Goal: Task Accomplishment & Management: Complete application form

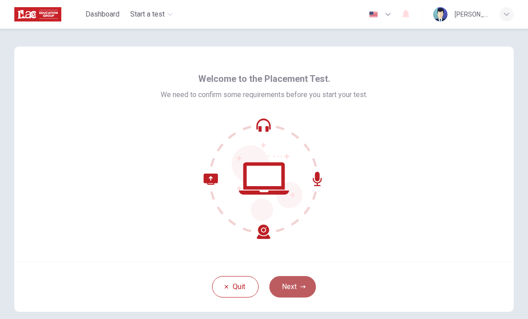
click at [293, 287] on button "Next" at bounding box center [293, 286] width 47 height 21
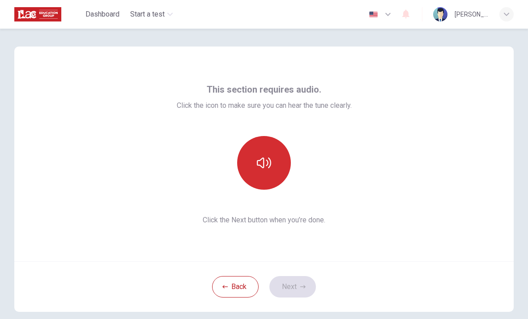
click at [273, 169] on button "button" at bounding box center [264, 163] width 54 height 54
click at [273, 168] on button "button" at bounding box center [264, 163] width 54 height 54
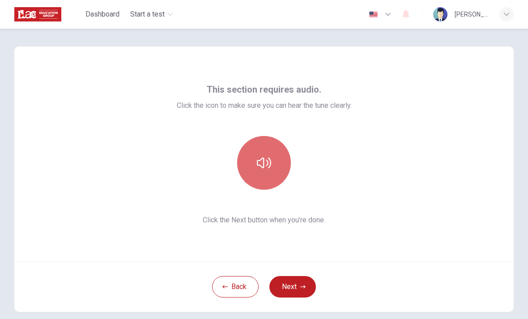
click at [273, 168] on button "button" at bounding box center [264, 163] width 54 height 54
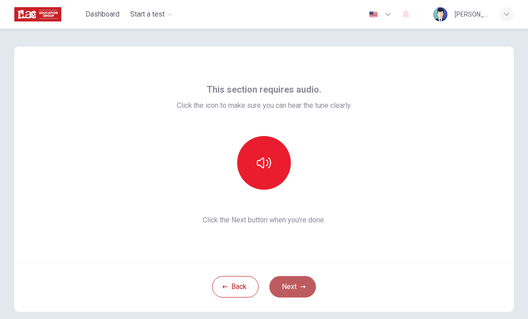
click at [297, 282] on button "Next" at bounding box center [293, 286] width 47 height 21
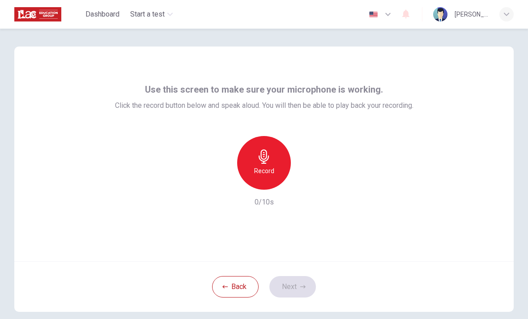
click at [279, 173] on div "Record" at bounding box center [264, 163] width 54 height 54
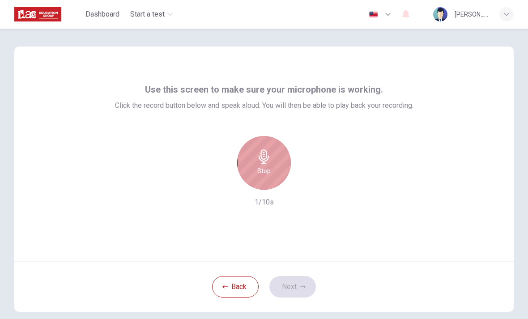
click at [279, 173] on div "Stop" at bounding box center [264, 163] width 54 height 54
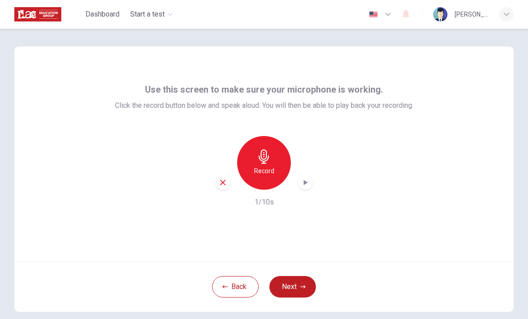
click at [304, 187] on div "button" at bounding box center [305, 183] width 14 height 14
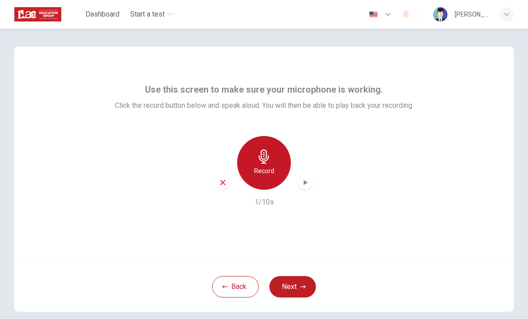
click at [278, 176] on div "Record" at bounding box center [264, 163] width 54 height 54
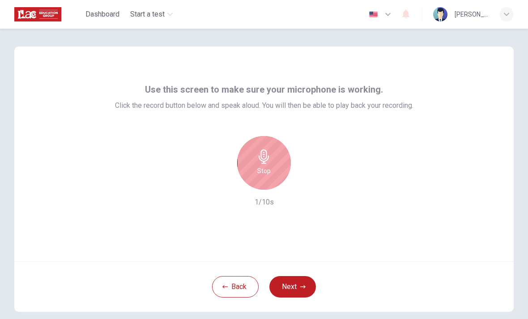
click at [281, 179] on div "Stop" at bounding box center [264, 163] width 54 height 54
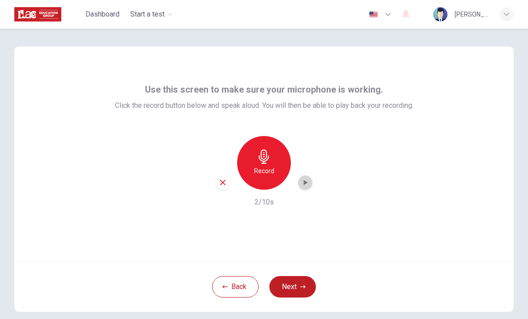
click at [304, 184] on icon "button" at bounding box center [305, 182] width 9 height 9
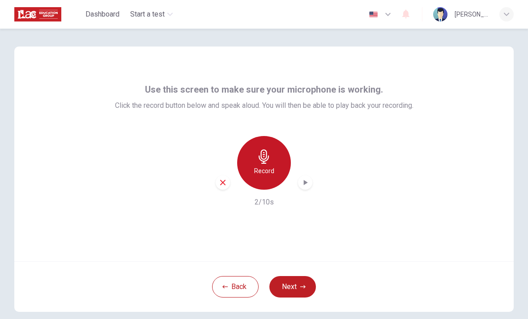
click at [274, 159] on div "Record" at bounding box center [264, 163] width 54 height 54
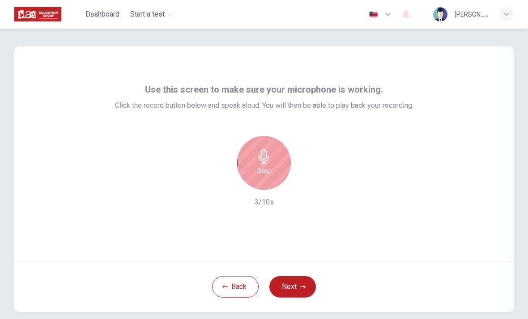
click at [274, 168] on div "Stop" at bounding box center [264, 163] width 54 height 54
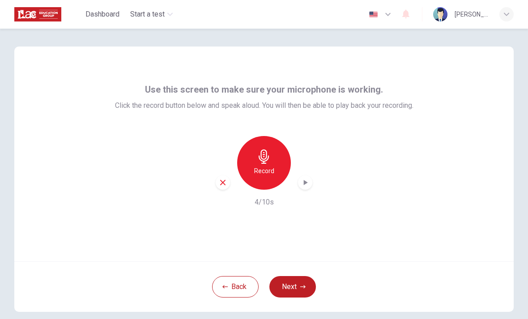
click at [300, 180] on div "button" at bounding box center [305, 183] width 14 height 14
click at [290, 295] on button "Next" at bounding box center [293, 286] width 47 height 21
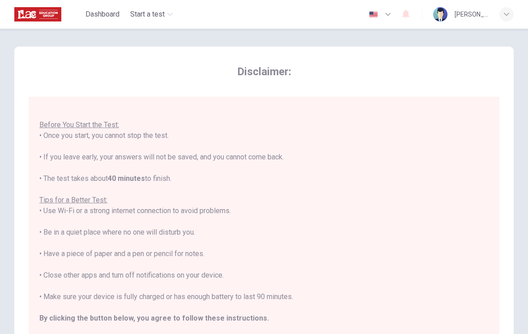
click at [385, 244] on div "You are about to start a Placement Test . Before You Start the Test: • Once you…" at bounding box center [264, 221] width 450 height 247
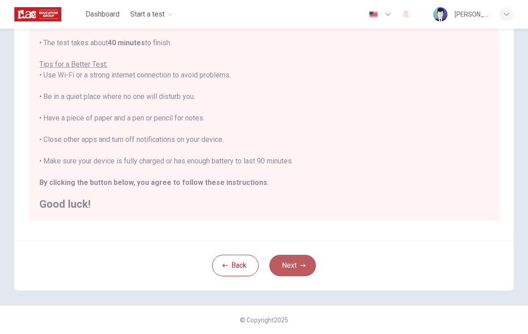
click at [293, 262] on button "Next" at bounding box center [293, 265] width 47 height 21
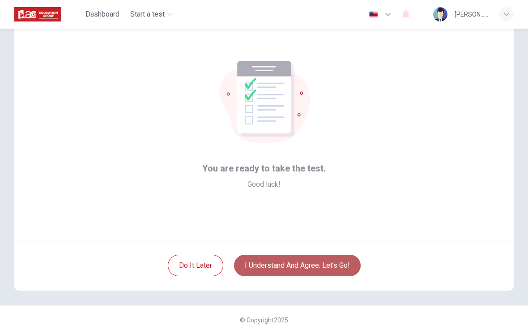
click at [261, 269] on button "I understand and agree. Let’s go!" at bounding box center [297, 265] width 127 height 21
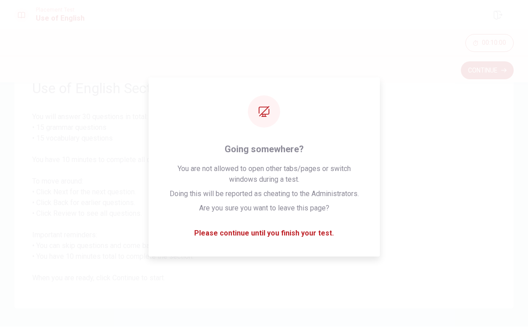
scroll to position [46, 0]
click at [421, 132] on span "You will answer 30 questions in total: • 15 grammar questions • 15 vocabulary q…" at bounding box center [264, 198] width 464 height 172
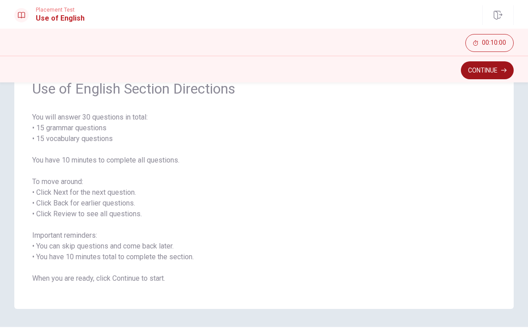
click at [487, 65] on button "Continue" at bounding box center [487, 70] width 53 height 18
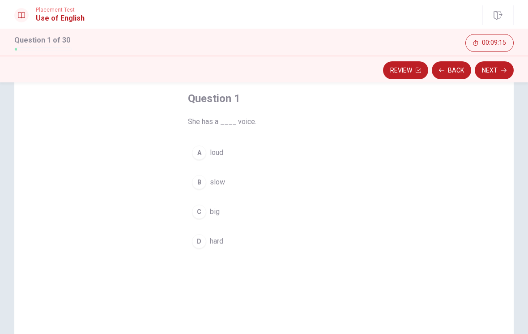
click at [198, 158] on div "A" at bounding box center [199, 153] width 14 height 14
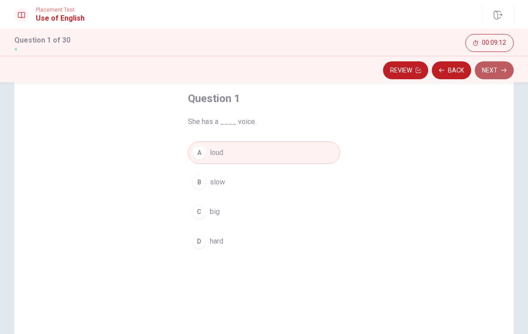
click at [508, 74] on button "Next" at bounding box center [494, 70] width 39 height 18
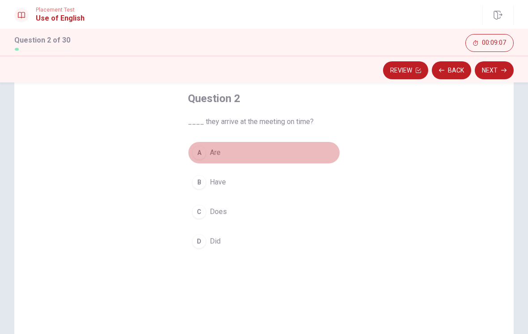
click at [202, 156] on div "A" at bounding box center [199, 153] width 14 height 14
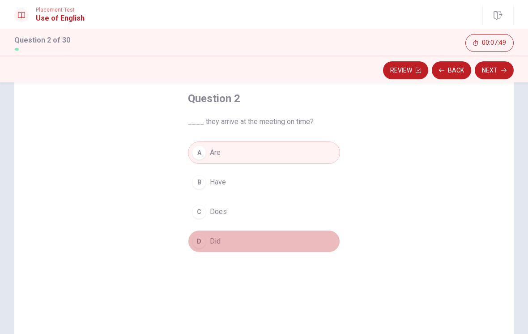
click at [201, 239] on div "D" at bounding box center [199, 241] width 14 height 14
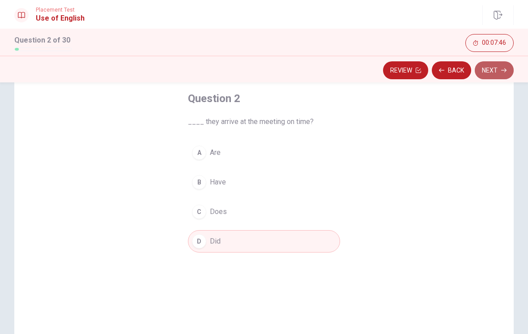
click at [488, 77] on button "Next" at bounding box center [494, 70] width 39 height 18
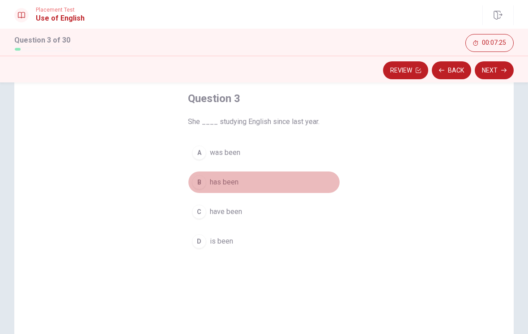
click at [200, 186] on div "B" at bounding box center [199, 182] width 14 height 14
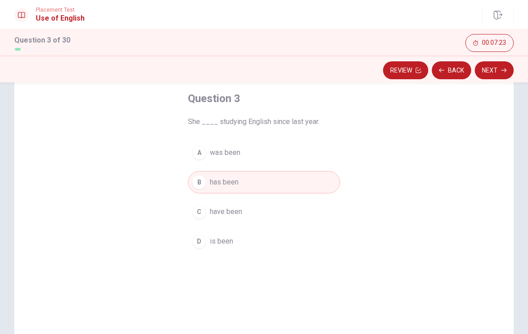
click at [523, 67] on div "Review Back Next" at bounding box center [264, 70] width 528 height 17
click at [500, 73] on button "Next" at bounding box center [494, 70] width 39 height 18
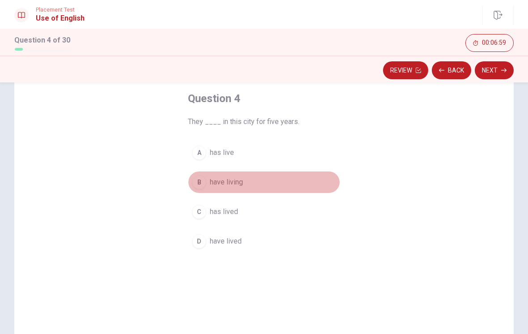
click at [199, 183] on div "B" at bounding box center [199, 182] width 14 height 14
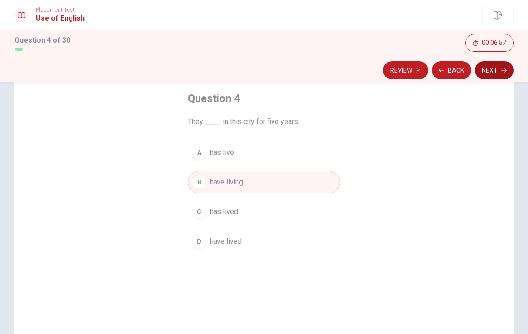
click at [490, 73] on button "Next" at bounding box center [494, 70] width 39 height 18
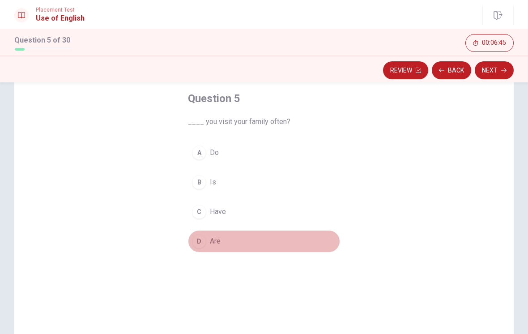
click at [196, 245] on div "D" at bounding box center [199, 241] width 14 height 14
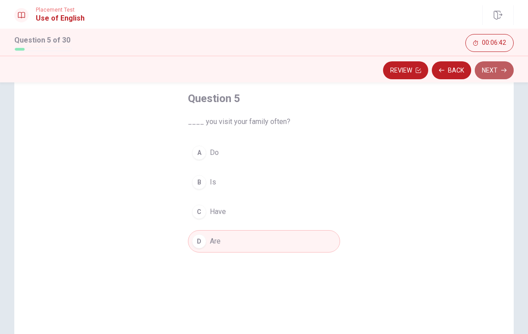
click at [489, 77] on button "Next" at bounding box center [494, 70] width 39 height 18
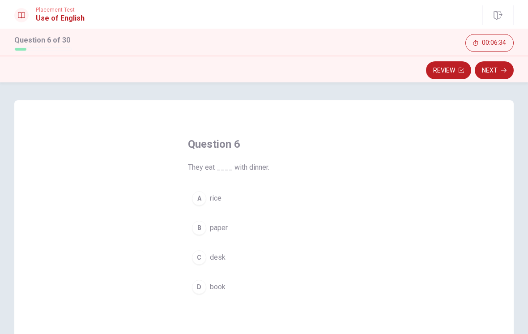
scroll to position [0, 0]
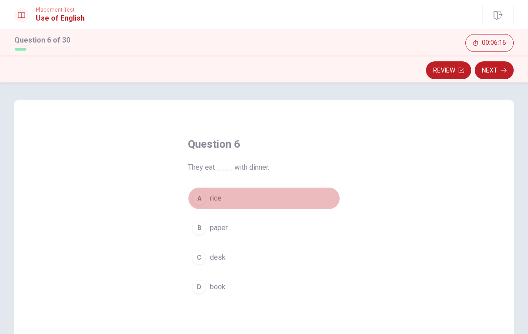
click at [202, 199] on div "A" at bounding box center [199, 198] width 14 height 14
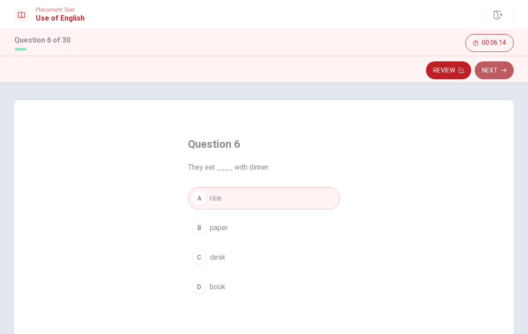
click at [493, 68] on button "Next" at bounding box center [494, 70] width 39 height 18
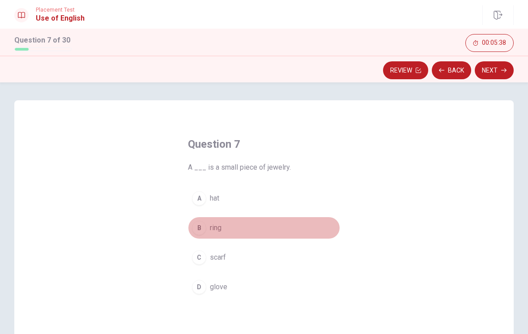
click at [203, 230] on div "B" at bounding box center [199, 228] width 14 height 14
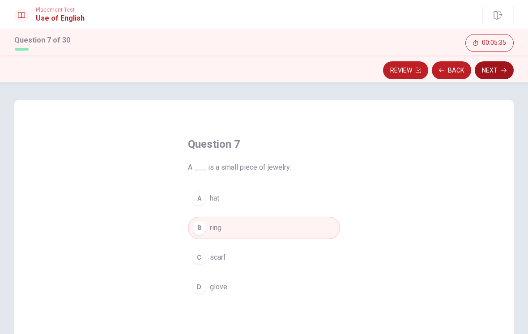
click at [501, 77] on button "Next" at bounding box center [494, 70] width 39 height 18
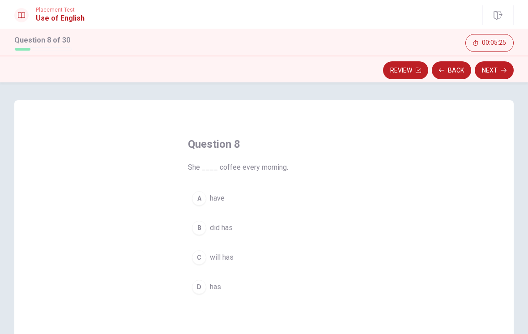
click at [200, 287] on div "D" at bounding box center [199, 287] width 14 height 14
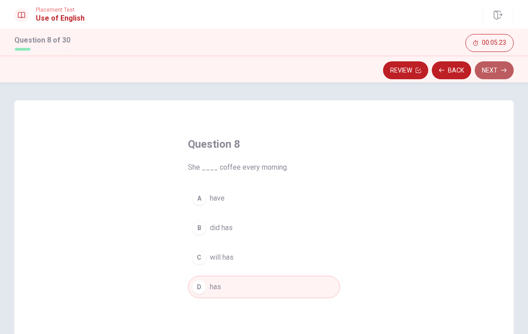
click at [496, 73] on button "Next" at bounding box center [494, 70] width 39 height 18
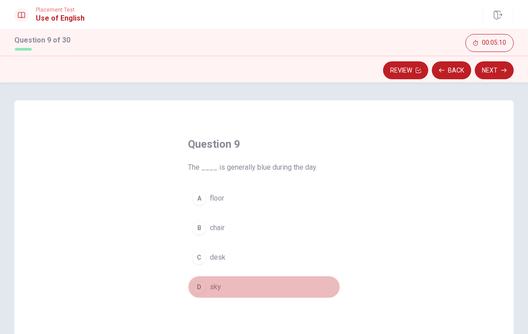
click at [200, 288] on div "D" at bounding box center [199, 287] width 14 height 14
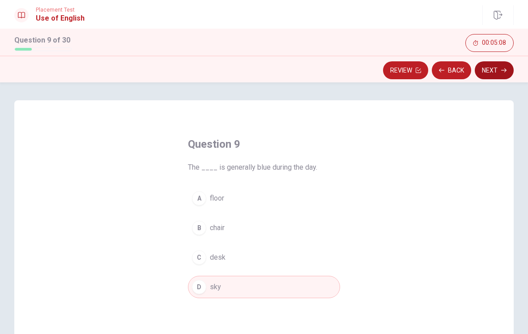
click at [493, 76] on button "Next" at bounding box center [494, 70] width 39 height 18
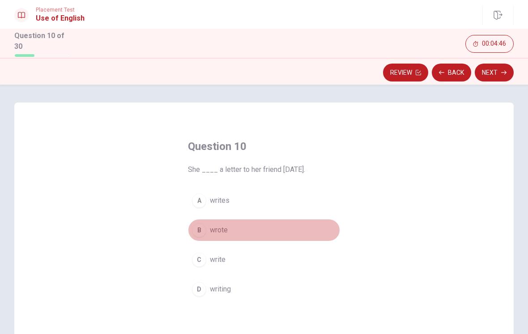
click at [203, 230] on div "B" at bounding box center [199, 230] width 14 height 14
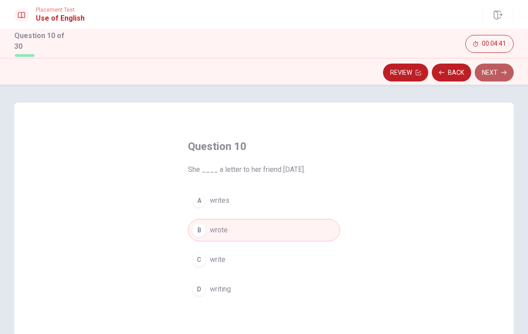
click at [496, 75] on button "Next" at bounding box center [494, 73] width 39 height 18
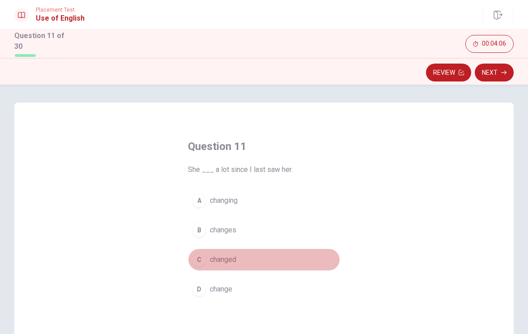
click at [205, 258] on div "C" at bounding box center [199, 260] width 14 height 14
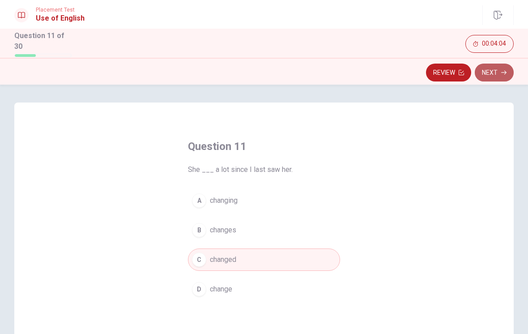
click at [501, 69] on button "Next" at bounding box center [494, 73] width 39 height 18
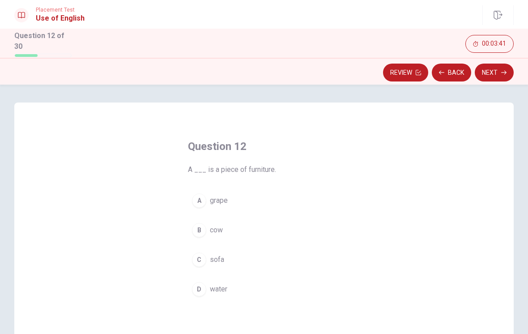
click at [404, 225] on div "Question 12 A ___ is a piece of furniture. A grape B cow C sofa D water" at bounding box center [264, 258] width 500 height 311
click at [200, 256] on div "C" at bounding box center [199, 260] width 14 height 14
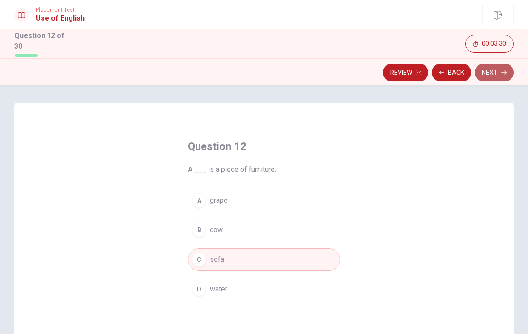
click at [484, 71] on button "Next" at bounding box center [494, 73] width 39 height 18
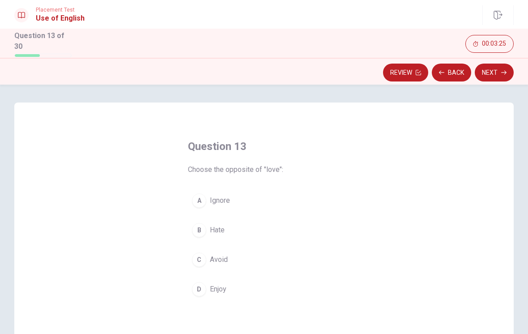
click at [194, 225] on div "B" at bounding box center [199, 230] width 14 height 14
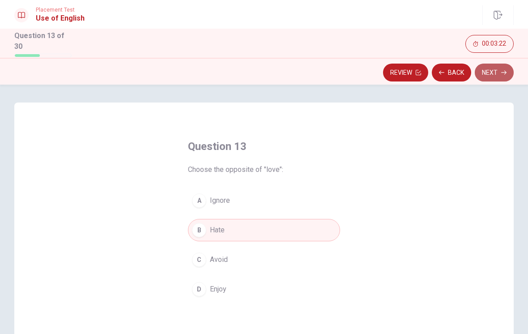
click at [498, 74] on button "Next" at bounding box center [494, 73] width 39 height 18
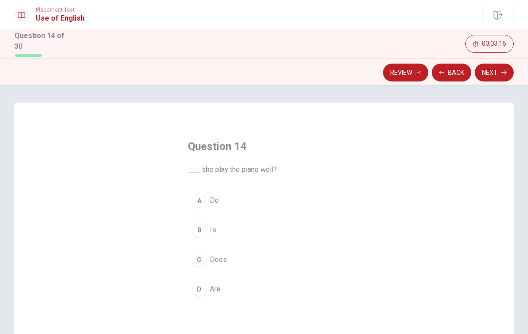
click at [199, 258] on div "C" at bounding box center [199, 260] width 14 height 14
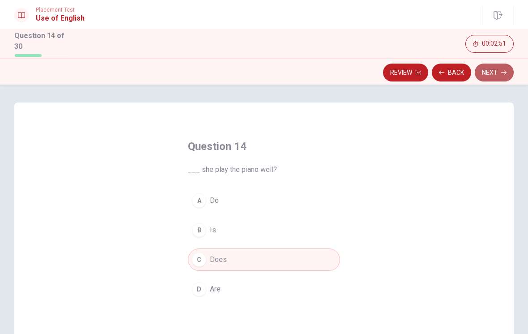
click at [502, 70] on icon "button" at bounding box center [504, 72] width 5 height 4
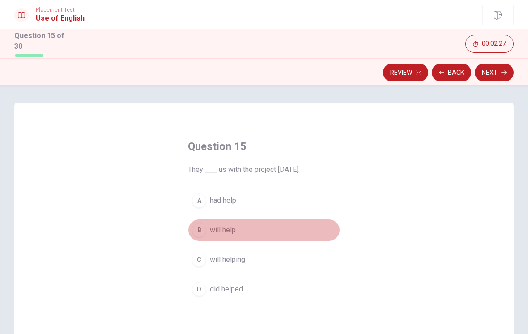
click at [203, 229] on div "B" at bounding box center [199, 230] width 14 height 14
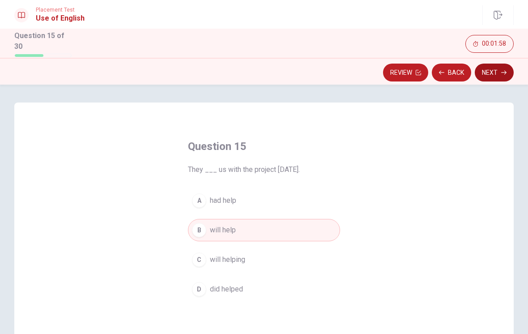
click at [486, 76] on button "Next" at bounding box center [494, 73] width 39 height 18
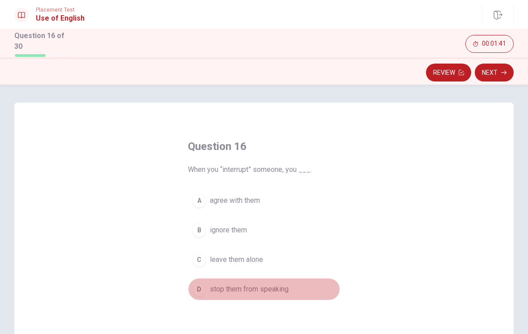
click at [198, 290] on div "D" at bounding box center [199, 289] width 14 height 14
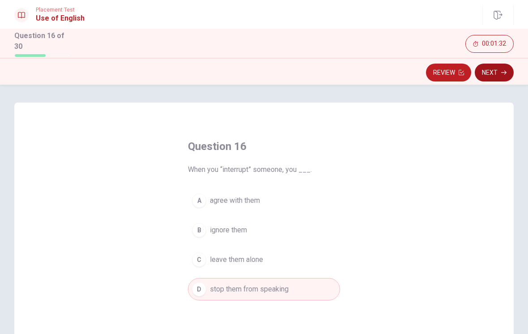
click at [492, 69] on button "Next" at bounding box center [494, 73] width 39 height 18
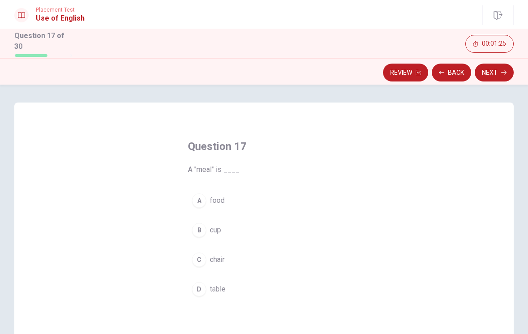
click at [204, 200] on div "A" at bounding box center [199, 200] width 14 height 14
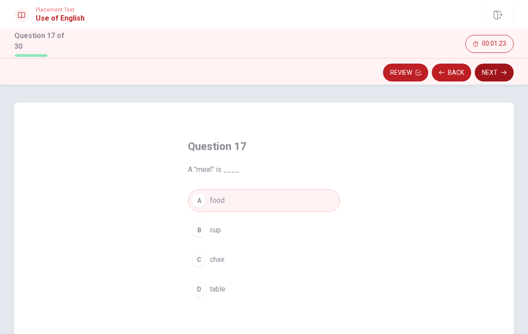
click at [493, 73] on button "Next" at bounding box center [494, 73] width 39 height 18
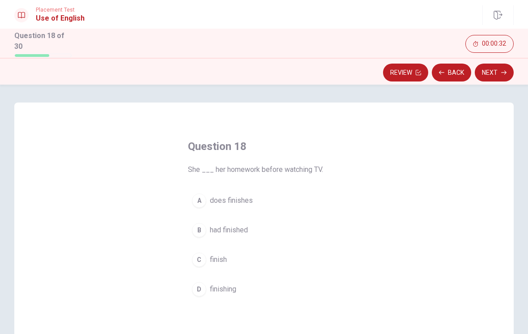
click at [201, 253] on div "C" at bounding box center [199, 260] width 14 height 14
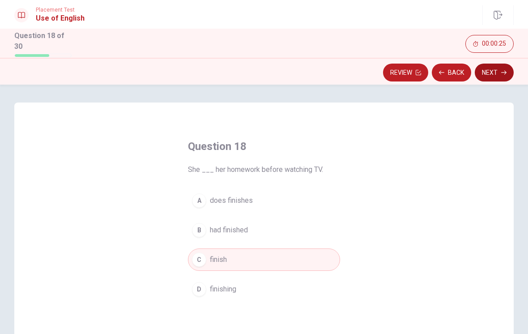
click at [492, 73] on button "Next" at bounding box center [494, 73] width 39 height 18
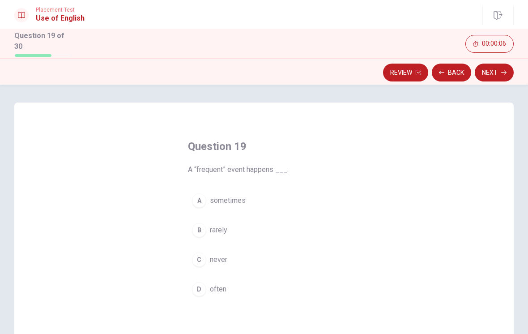
click at [464, 249] on div "Question 19 A “frequent” event happens ___. A sometimes B rarely C never D often" at bounding box center [264, 258] width 500 height 311
click at [199, 286] on div "D" at bounding box center [199, 289] width 14 height 14
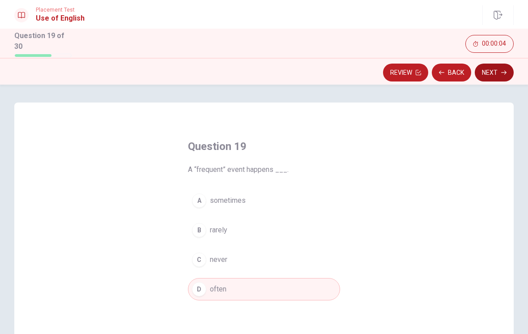
click at [504, 70] on icon "button" at bounding box center [504, 72] width 5 height 5
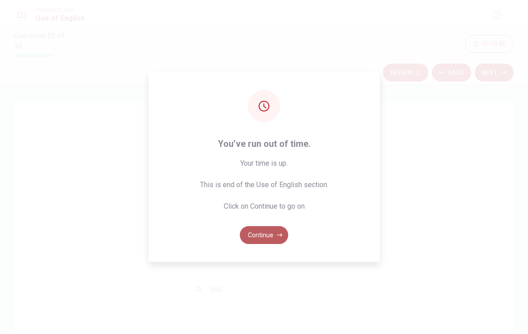
click at [264, 243] on button "Continue" at bounding box center [264, 235] width 48 height 18
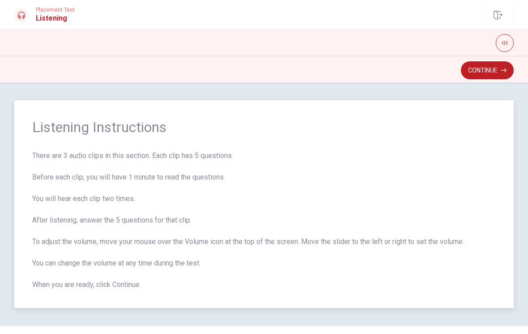
click at [437, 192] on span "There are 3 audio clips in this section. Each clip has 5 questions. Before each…" at bounding box center [264, 220] width 464 height 140
click at [495, 74] on button "Continue" at bounding box center [487, 70] width 53 height 18
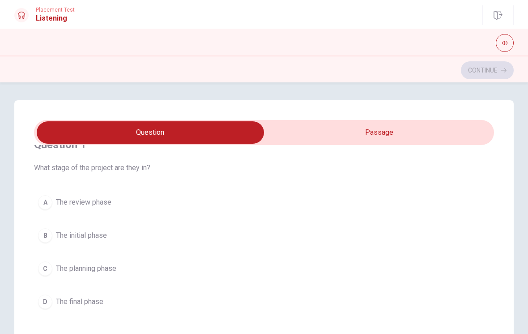
scroll to position [25, 0]
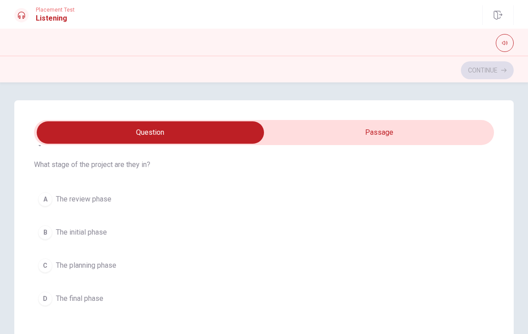
click at [46, 201] on div "A" at bounding box center [45, 199] width 14 height 14
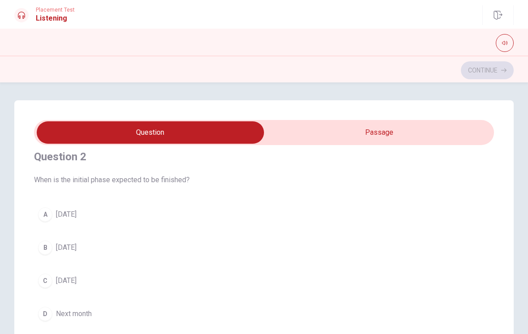
scroll to position [218, 0]
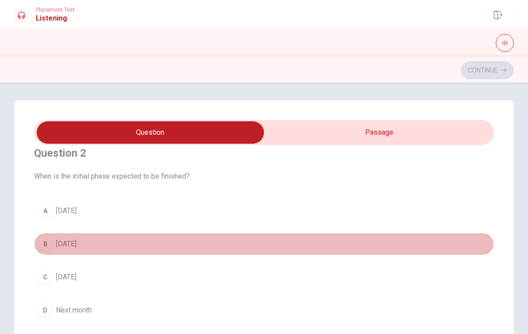
click at [47, 244] on div "B" at bounding box center [45, 244] width 14 height 14
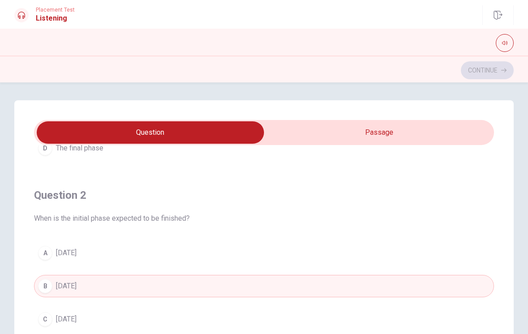
scroll to position [201, 0]
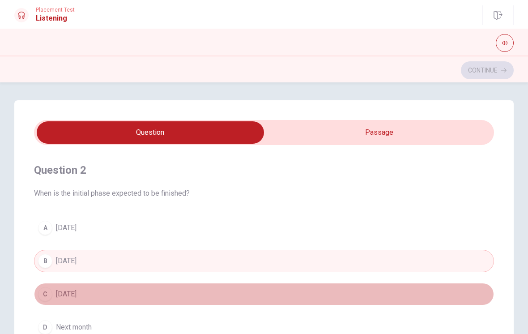
click at [77, 300] on button "C [DATE]" at bounding box center [264, 294] width 460 height 22
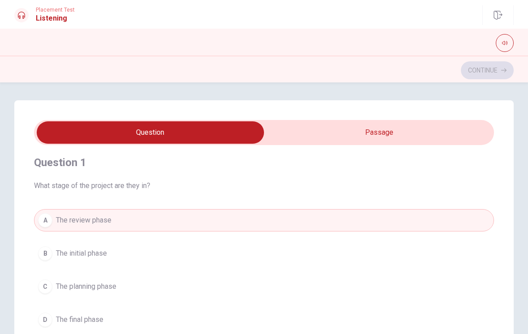
scroll to position [13, 0]
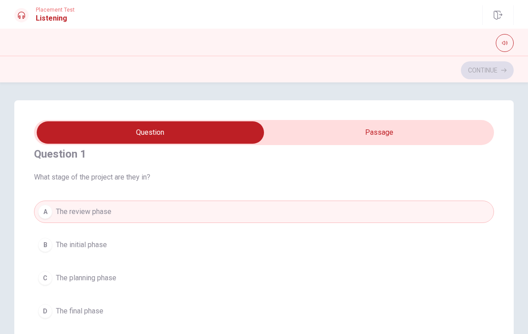
click at [52, 311] on div "D" at bounding box center [45, 311] width 14 height 14
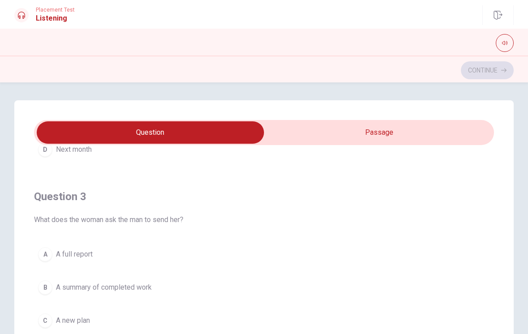
scroll to position [417, 0]
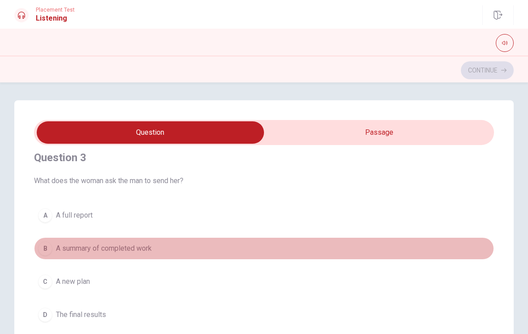
click at [50, 248] on div "B" at bounding box center [45, 248] width 14 height 14
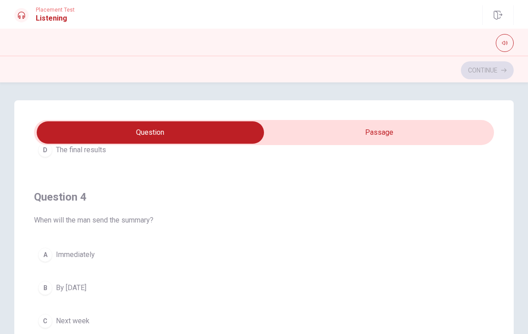
scroll to position [583, 0]
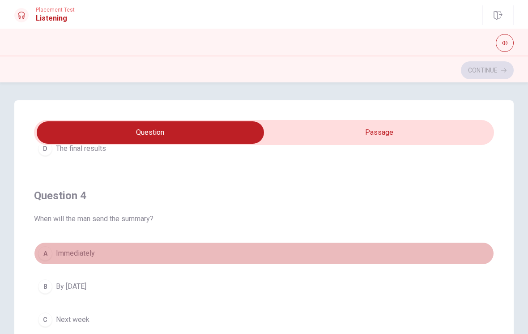
click at [45, 253] on div "A" at bounding box center [45, 253] width 14 height 14
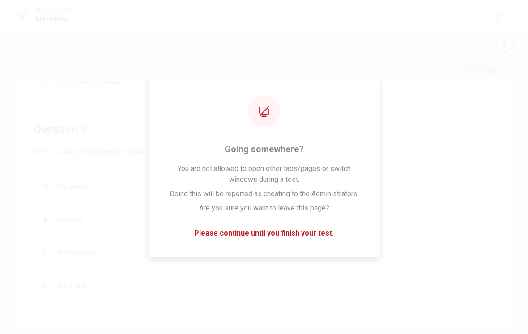
scroll to position [127, 0]
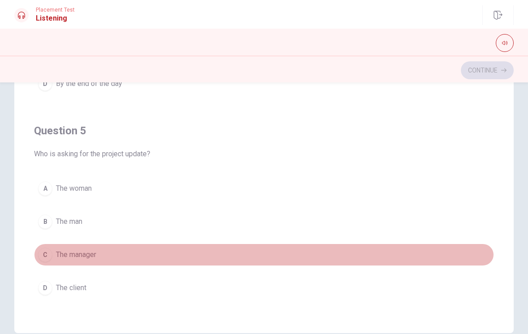
click at [42, 257] on div "C" at bounding box center [45, 255] width 14 height 14
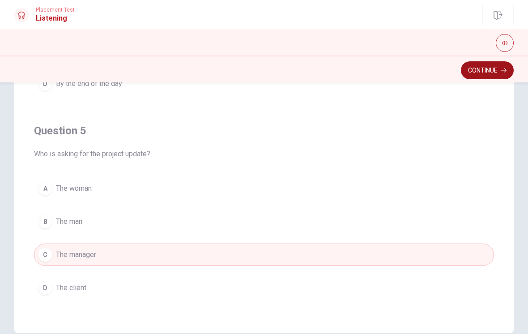
click at [484, 72] on button "Continue" at bounding box center [487, 70] width 53 height 18
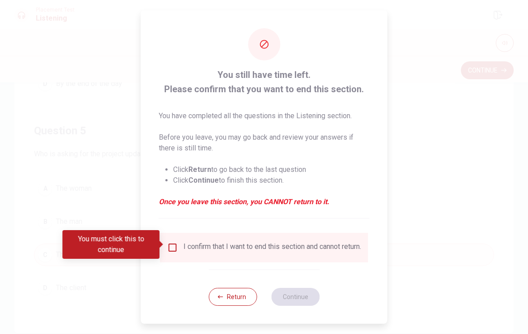
click at [399, 133] on div at bounding box center [264, 167] width 528 height 334
click at [218, 302] on button "Return" at bounding box center [233, 297] width 48 height 18
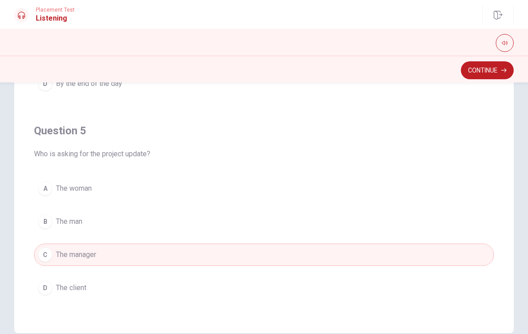
scroll to position [725, 0]
click at [484, 75] on button "Continue" at bounding box center [487, 70] width 53 height 18
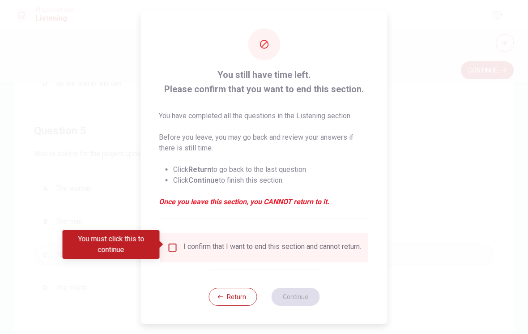
click at [169, 249] on input "You must click this to continue" at bounding box center [172, 247] width 11 height 11
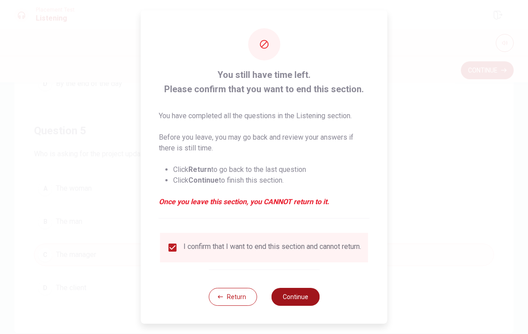
click at [298, 302] on button "Continue" at bounding box center [295, 297] width 48 height 18
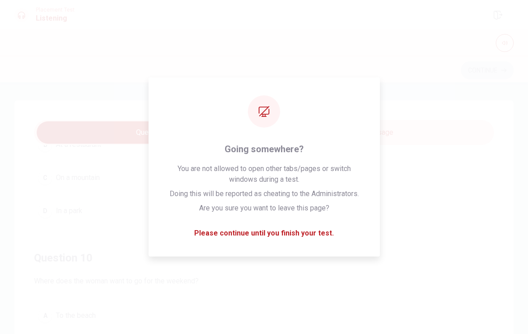
click at [275, 296] on div "Question 10 Where does the woman want to go for the weekend? A To the beach B T…" at bounding box center [264, 338] width 460 height 204
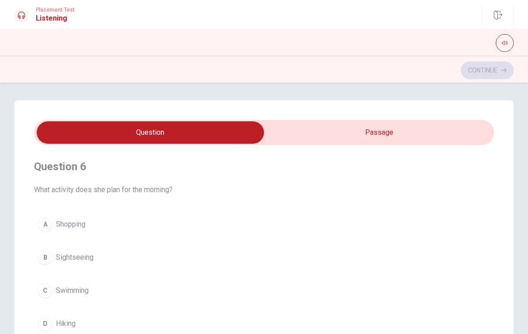
scroll to position [0, 0]
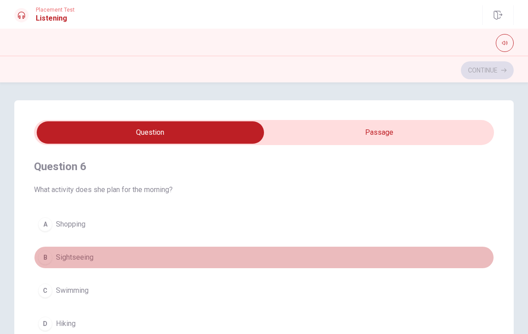
click at [133, 257] on button "B Sightseeing" at bounding box center [264, 257] width 460 height 22
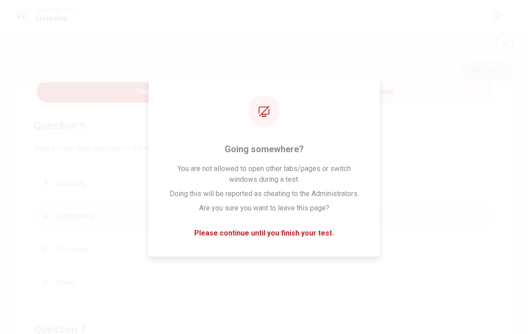
scroll to position [43, 0]
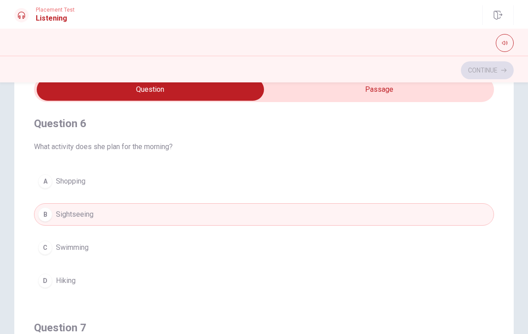
click at [126, 280] on button "D Hiking" at bounding box center [264, 281] width 460 height 22
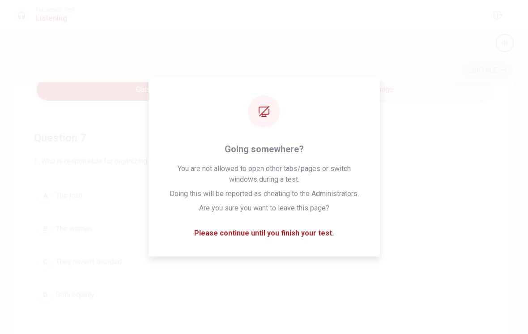
scroll to position [189, 0]
click at [143, 259] on button "C They haven’t decided" at bounding box center [264, 263] width 460 height 22
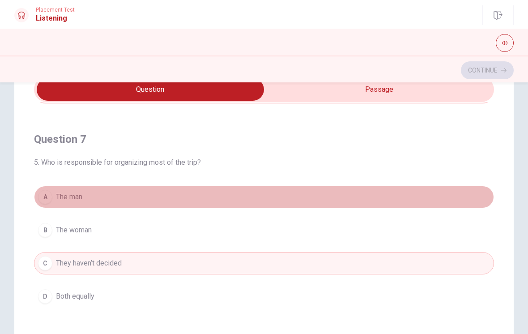
click at [112, 203] on button "A The man" at bounding box center [264, 197] width 460 height 22
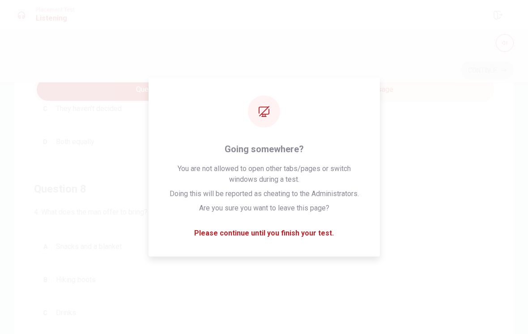
scroll to position [344, 0]
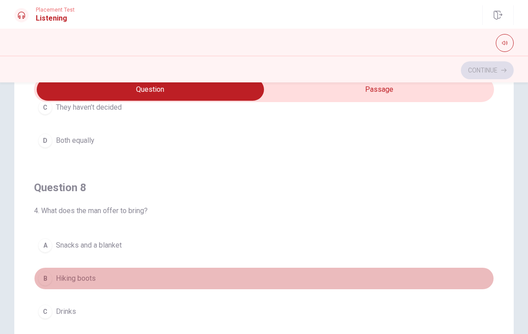
click at [123, 281] on button "B Hiking boots" at bounding box center [264, 278] width 460 height 22
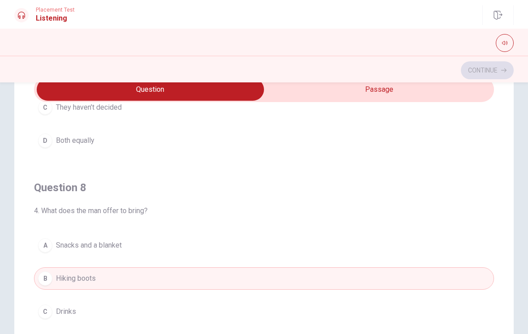
click at [171, 290] on div "A Snacks and a blanket B Hiking boots C Drinks D A map" at bounding box center [264, 295] width 460 height 122
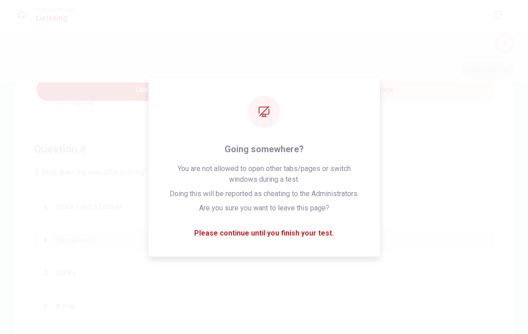
scroll to position [389, 0]
click at [135, 297] on button "D A map" at bounding box center [264, 300] width 460 height 22
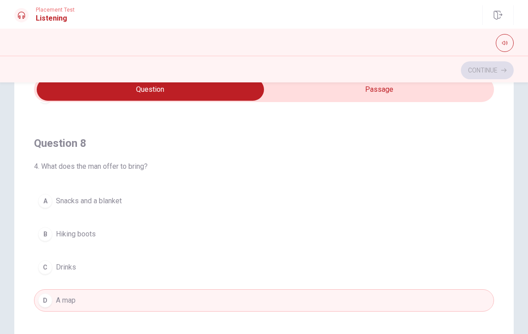
click at [118, 204] on span "Snacks and a blanket" at bounding box center [89, 201] width 66 height 11
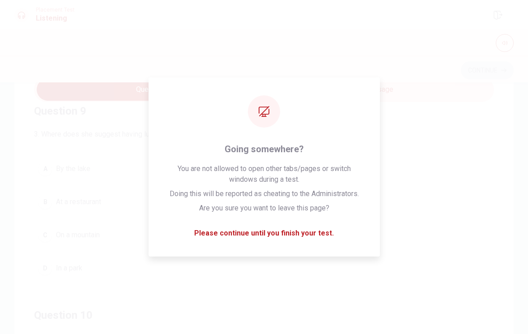
scroll to position [630, 0]
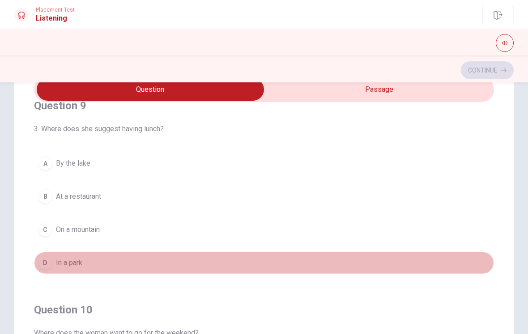
click at [145, 272] on button "D In a park" at bounding box center [264, 263] width 460 height 22
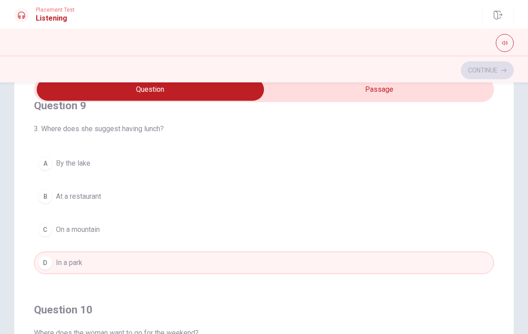
click at [109, 197] on button "B At a restaurant" at bounding box center [264, 196] width 460 height 22
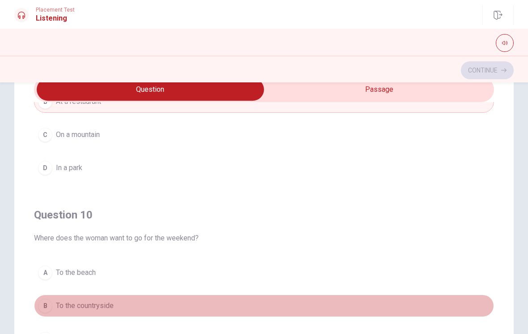
click at [197, 296] on button "B To the countryside" at bounding box center [264, 306] width 460 height 22
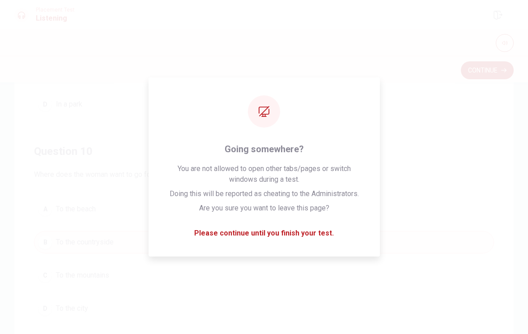
scroll to position [106, 0]
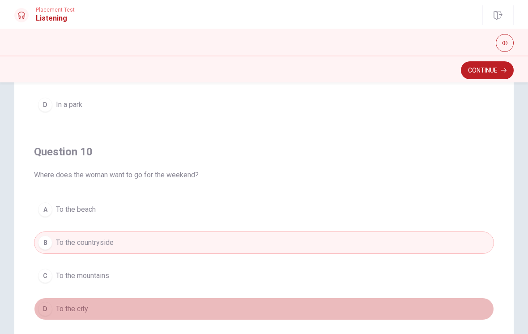
click at [201, 298] on button "D To the city" at bounding box center [264, 309] width 460 height 22
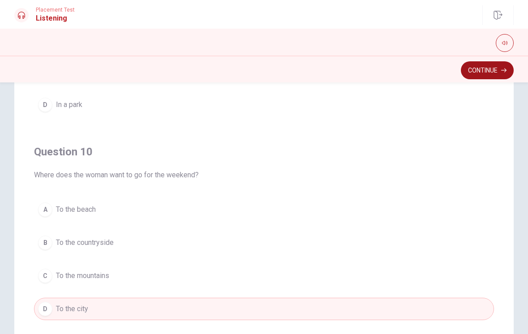
click at [477, 78] on button "Continue" at bounding box center [487, 70] width 53 height 18
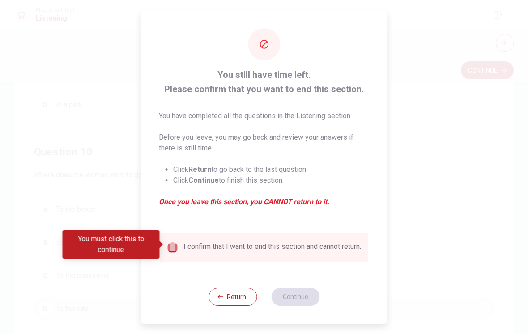
click at [169, 249] on input "You must click this to continue" at bounding box center [172, 247] width 11 height 11
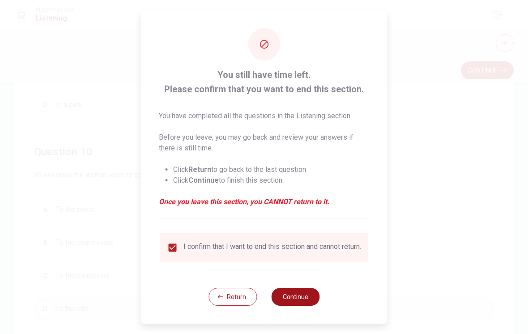
click at [296, 306] on button "Continue" at bounding box center [295, 297] width 48 height 18
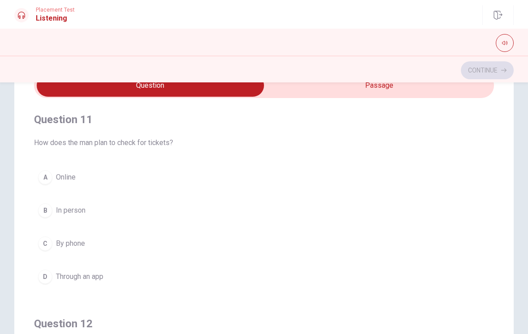
scroll to position [0, 0]
click at [504, 46] on button "button" at bounding box center [505, 43] width 18 height 18
click at [21, 15] on icon at bounding box center [21, 15] width 7 height 7
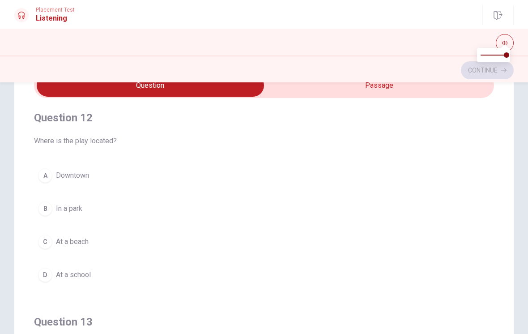
scroll to position [221, 0]
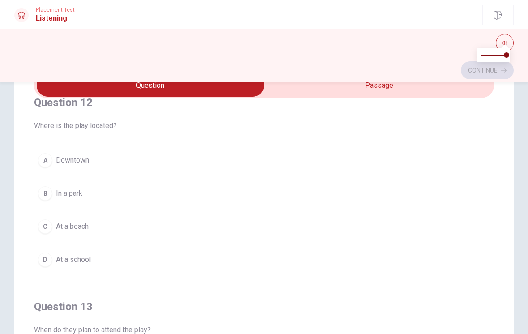
click at [81, 167] on button "A Downtown" at bounding box center [264, 160] width 460 height 22
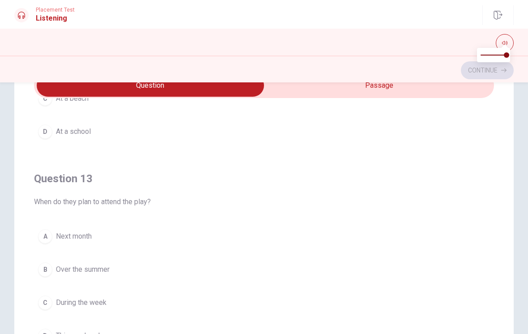
scroll to position [351, 0]
click at [100, 272] on span "Over the summer" at bounding box center [83, 268] width 54 height 11
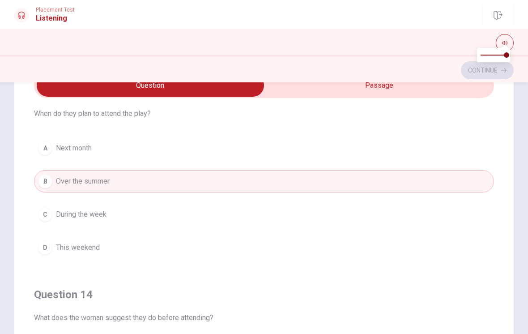
scroll to position [542, 0]
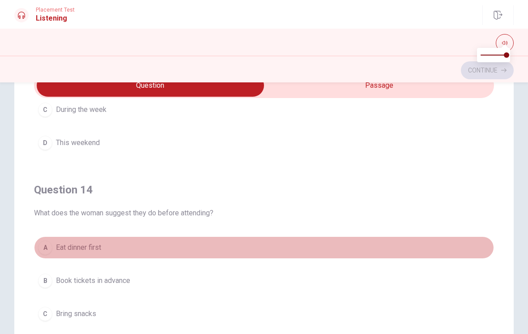
click at [93, 253] on button "A Eat dinner first" at bounding box center [264, 247] width 460 height 22
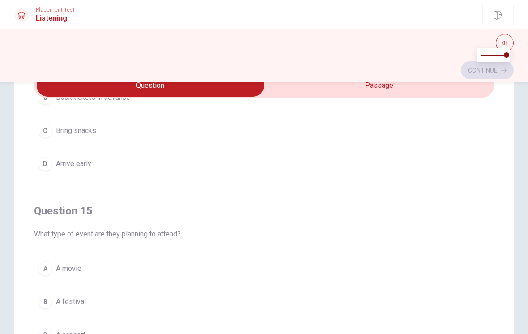
scroll to position [725, 0]
click at [73, 269] on span "A movie" at bounding box center [69, 268] width 26 height 11
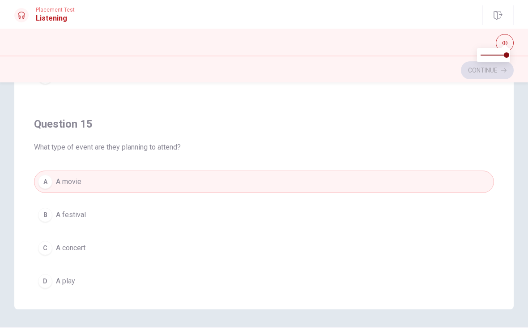
scroll to position [699, 0]
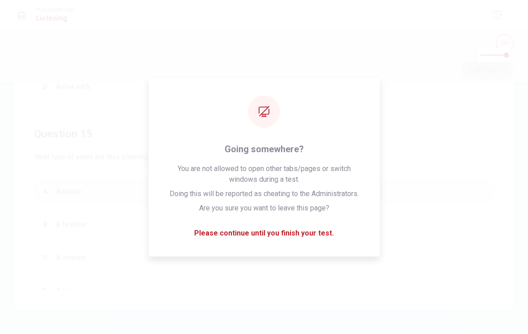
click at [236, 269] on button "C A concert" at bounding box center [264, 258] width 460 height 22
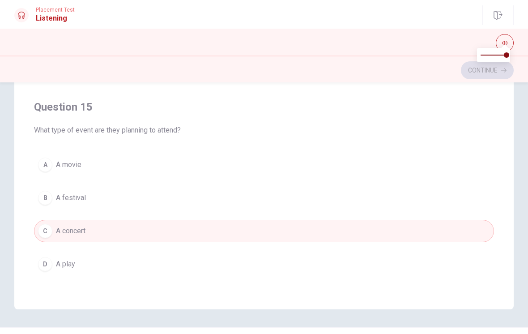
scroll to position [725, 0]
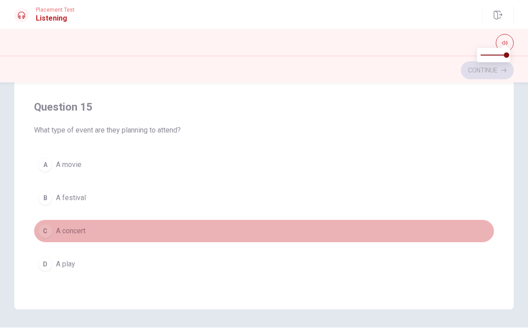
click at [228, 229] on button "C A concert" at bounding box center [264, 231] width 460 height 22
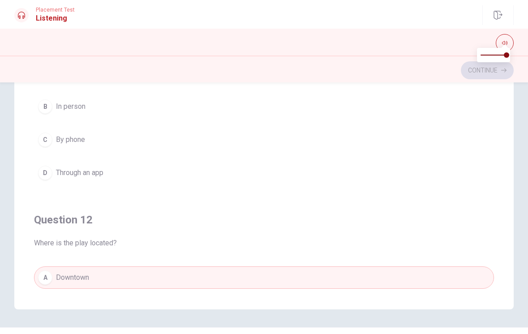
scroll to position [0, 0]
click at [91, 175] on span "Through an app" at bounding box center [79, 172] width 47 height 11
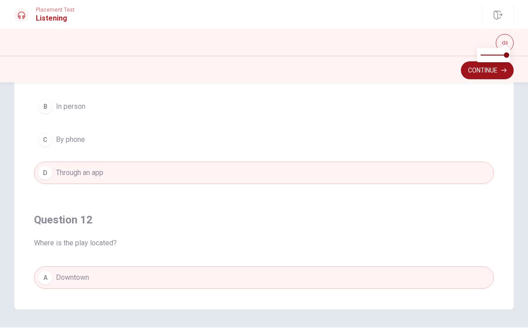
click at [472, 75] on button "Continue" at bounding box center [487, 70] width 53 height 18
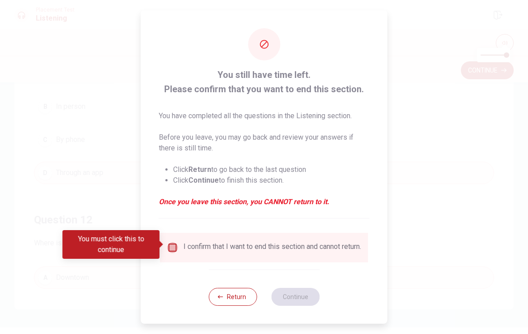
click at [168, 248] on input "You must click this to continue" at bounding box center [172, 247] width 11 height 11
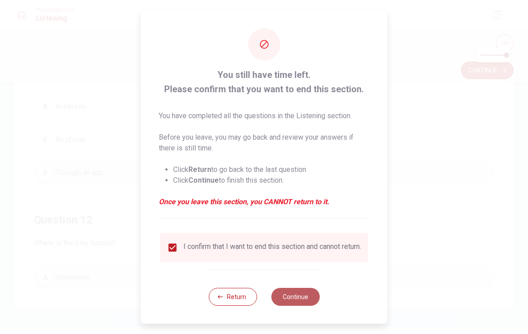
click at [304, 305] on button "Continue" at bounding box center [295, 297] width 48 height 18
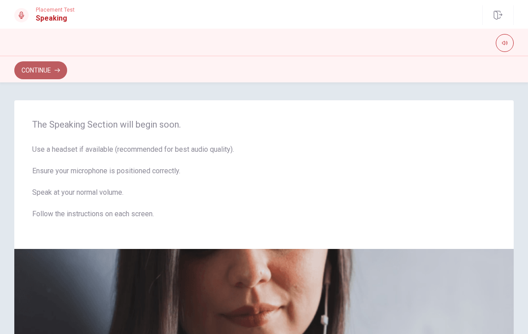
click at [43, 73] on button "Continue" at bounding box center [40, 70] width 53 height 18
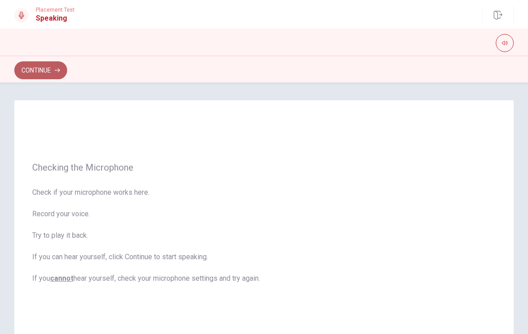
click at [43, 73] on button "Continue" at bounding box center [40, 70] width 53 height 18
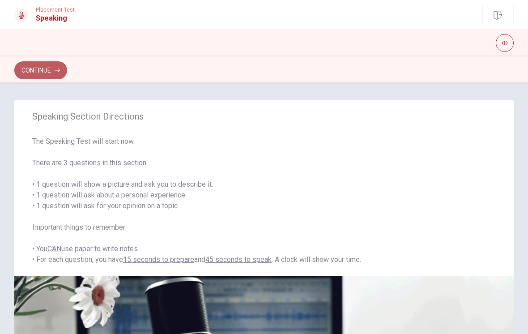
click at [52, 69] on button "Continue" at bounding box center [40, 70] width 53 height 18
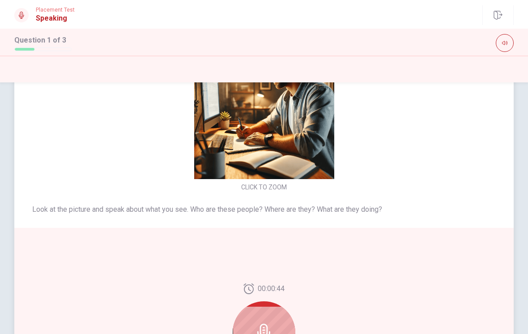
scroll to position [53, 0]
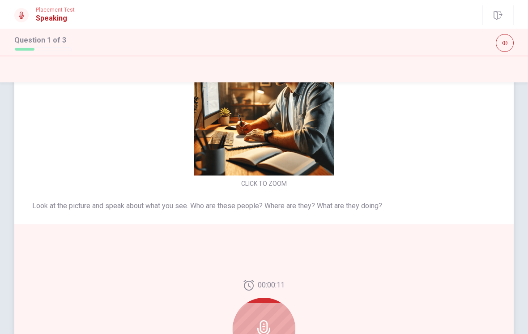
click at [264, 319] on icon at bounding box center [263, 329] width 13 height 18
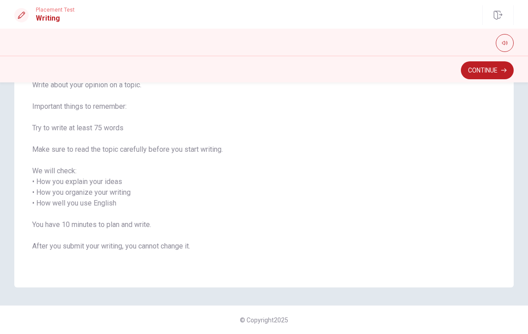
scroll to position [78, 0]
click at [496, 74] on button "Continue" at bounding box center [487, 70] width 53 height 18
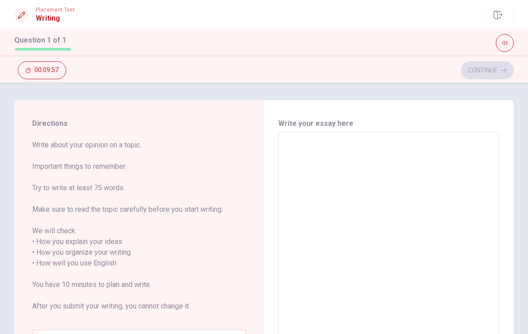
scroll to position [0, 0]
click at [304, 152] on textarea at bounding box center [389, 263] width 209 height 249
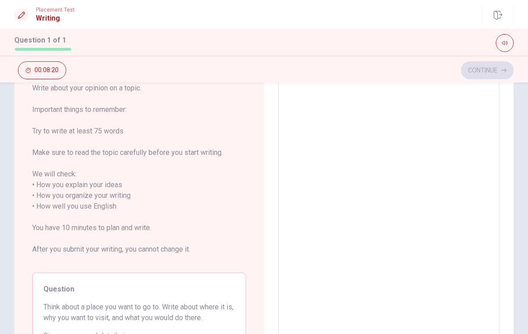
scroll to position [58, 0]
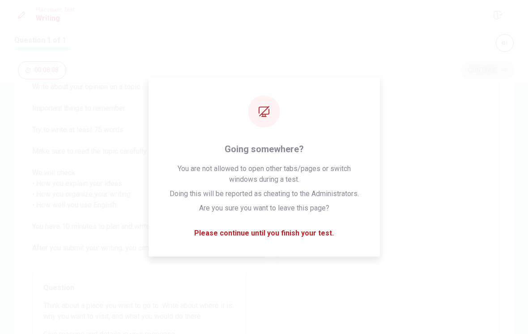
click at [412, 205] on textarea at bounding box center [389, 205] width 209 height 249
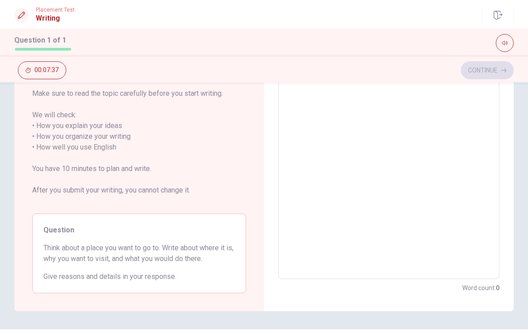
scroll to position [133, 0]
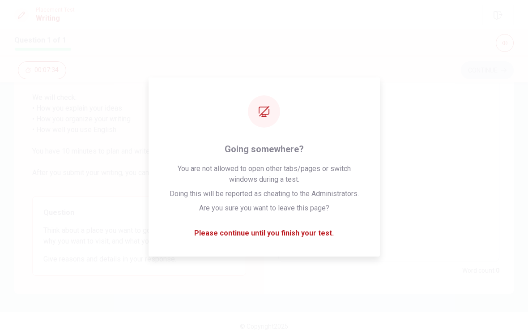
click at [0, 0] on html "This site uses cookies, as explained in our Privacy Policy . If you agree to th…" at bounding box center [264, 167] width 528 height 334
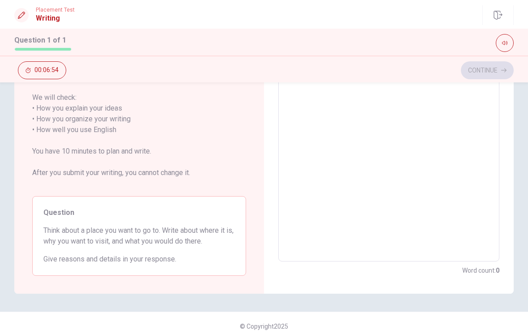
click at [351, 188] on textarea at bounding box center [389, 130] width 209 height 249
type textarea "O"
type textarea "x"
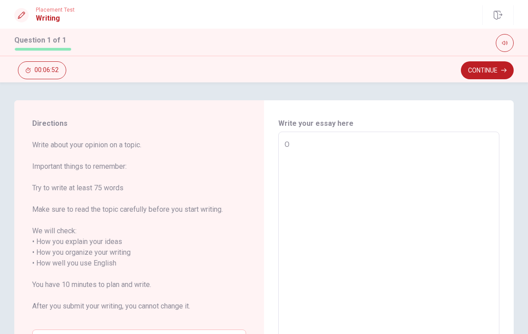
type textarea "Ok"
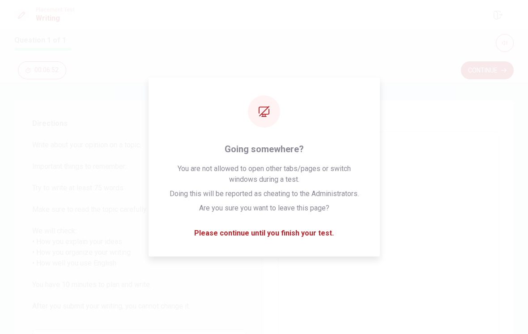
type textarea "x"
type textarea "Ok,"
type textarea "x"
type textarea "Ok,"
type textarea "x"
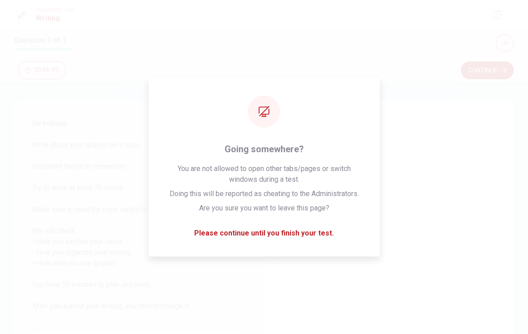
type textarea "Ok, T"
type textarea "x"
type textarea "Ok, Th"
type textarea "x"
type textarea "Ok, The"
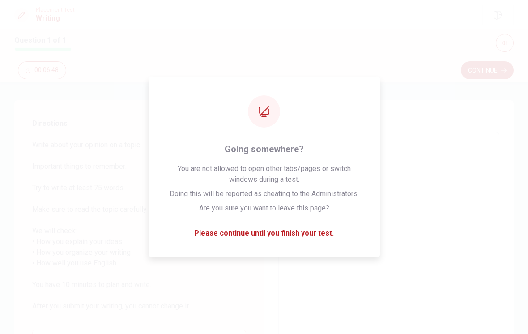
type textarea "x"
type textarea "Ok, The"
type textarea "x"
type textarea "Ok, The p"
type textarea "x"
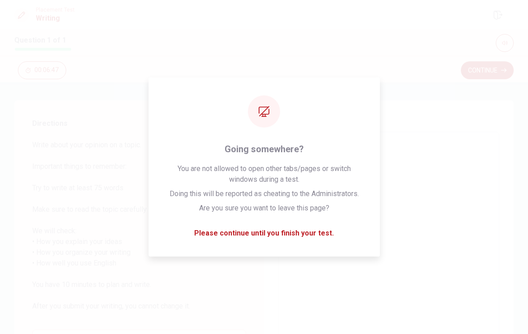
type textarea "Ok, The pl"
type textarea "x"
type textarea "Ok, The pla"
type textarea "x"
type textarea "Ok, The plac"
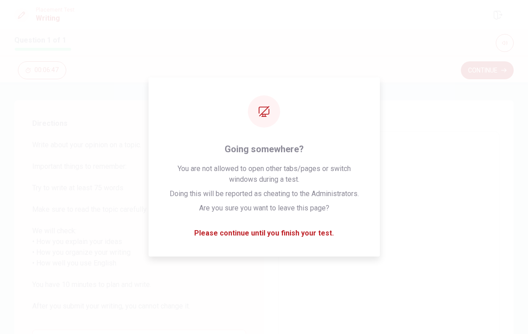
type textarea "x"
type textarea "Ok, The place"
type textarea "x"
type textarea "Ok, The place"
type textarea "x"
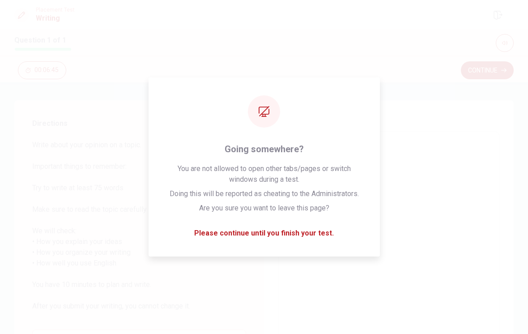
type textarea "Ok, The place I"
type textarea "x"
type textarea "Ok, The place I"
type textarea "x"
type textarea "Ok, The place I w"
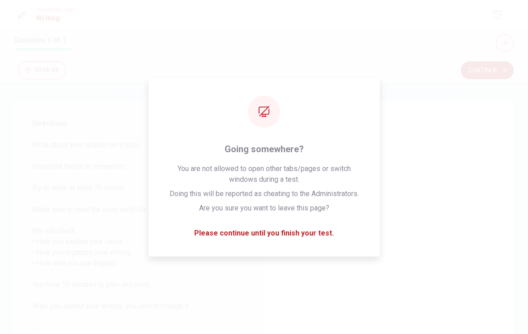
type textarea "x"
type textarea "Ok, The place I wo"
type textarea "x"
type textarea "Ok, The place I wou"
type textarea "x"
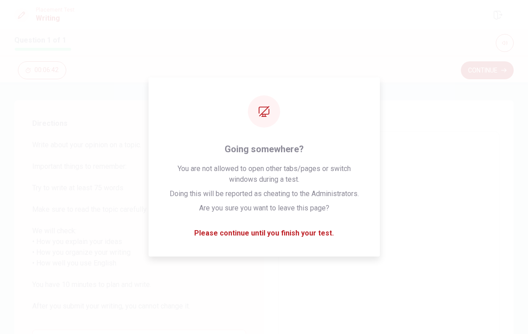
type textarea "Ok, The place I woul"
type textarea "x"
type textarea "Ok, The place I would"
type textarea "x"
type textarea "Ok, The place I would"
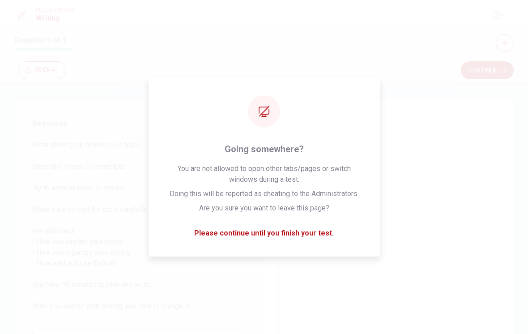
type textarea "x"
type textarea "Ok, The place I would l"
type textarea "x"
type textarea "Ok, The place I would li"
type textarea "x"
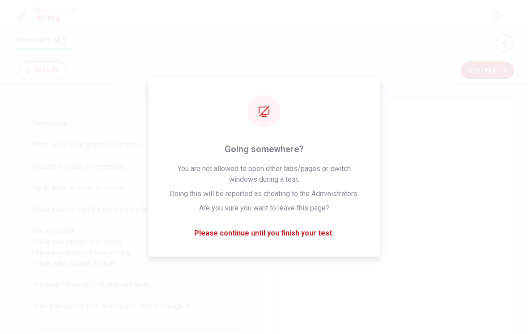
type textarea "Ok, The place I would lik"
type textarea "x"
type textarea "Ok, The place I would like"
type textarea "x"
type textarea "Ok, The place I would like"
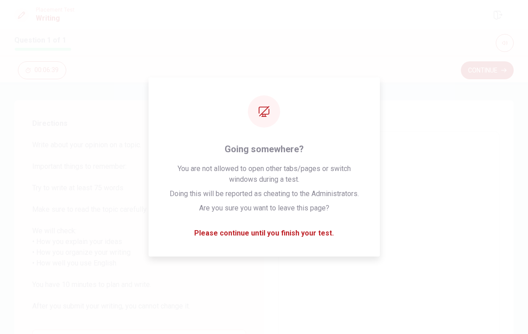
type textarea "x"
type textarea "Ok, The place I would like t"
type textarea "x"
type textarea "Ok, The place I would like to"
type textarea "x"
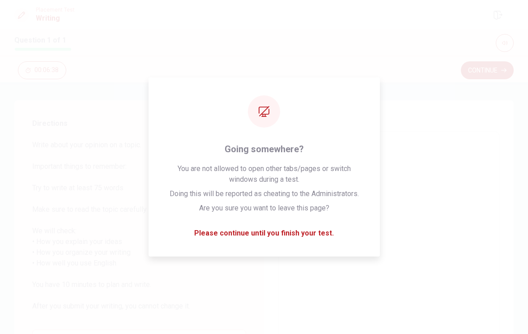
type textarea "Ok, The place I would like to"
type textarea "x"
type textarea "Ok, The place I would like to v"
type textarea "x"
type textarea "Ok, The place I would like to vi"
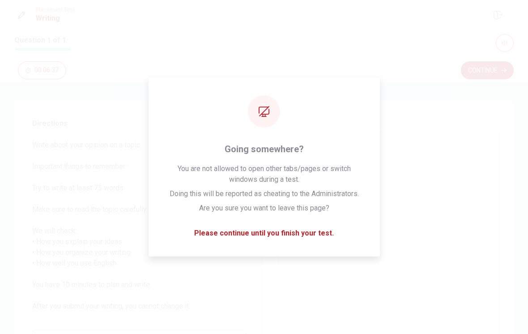
type textarea "x"
type textarea "Ok, The place I would like to vis"
type textarea "x"
type textarea "Ok, The place I would like to visi"
type textarea "x"
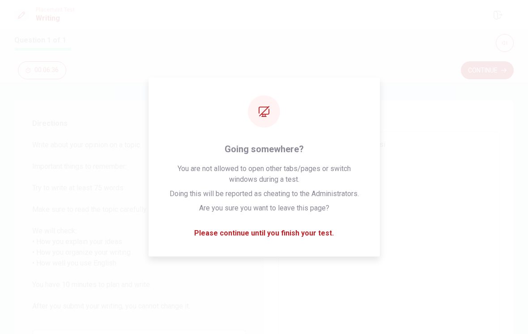
type textarea "Ok, The place I would like to visit"
type textarea "x"
type textarea "Ok, The place I would like to visit"
type textarea "x"
type textarea "Ok, The place I would like to visit i"
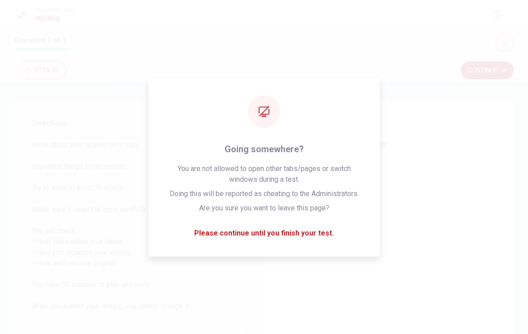
type textarea "x"
type textarea "Ok, The place I would like to visit is"
type textarea "x"
type textarea "Ok, The place I would like to visit is"
type textarea "x"
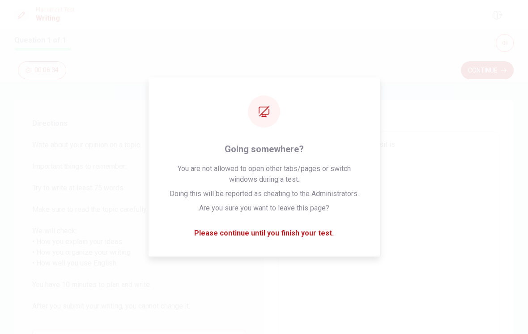
type textarea "Ok, The place I would like to visit is T"
type textarea "x"
type textarea "Ok, The place I would like to visit is To"
type textarea "x"
type textarea "Ok, The place I would like to visit is Tor"
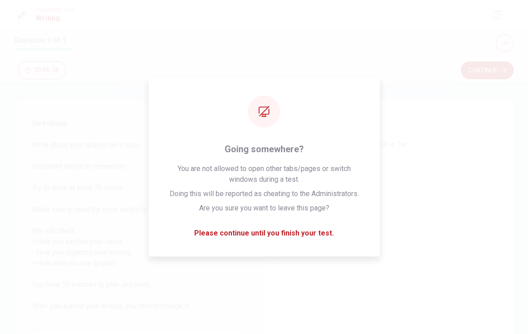
type textarea "x"
type textarea "Ok, The place I would like to visit is [GEOGRAPHIC_DATA]"
type textarea "x"
type textarea "Ok, The place I would like to visit is [GEOGRAPHIC_DATA]"
type textarea "x"
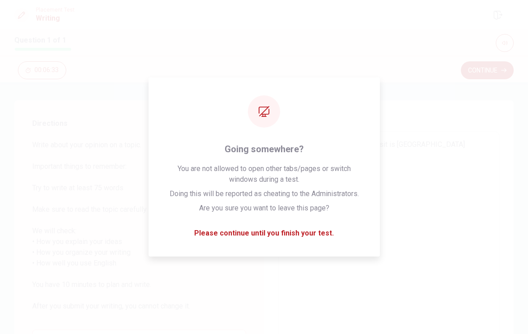
type textarea "Ok, The place I would like to visit is [GEOGRAPHIC_DATA]"
type textarea "x"
type textarea "Ok, The place I would like to visit is [GEOGRAPHIC_DATA]"
type textarea "x"
type textarea "Ok, The place I would like to visit is [GEOGRAPHIC_DATA]."
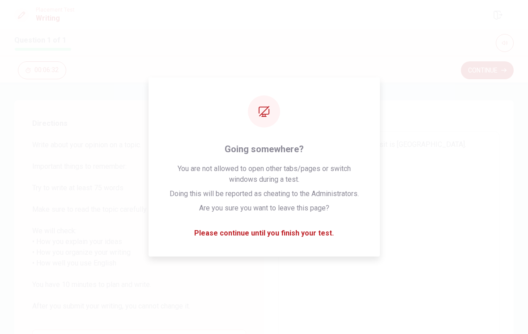
type textarea "x"
type textarea "Ok, The place I would like to visit is [GEOGRAPHIC_DATA]."
type textarea "x"
type textarea "Ok, The place I would like to visit is [GEOGRAPHIC_DATA]. I"
type textarea "x"
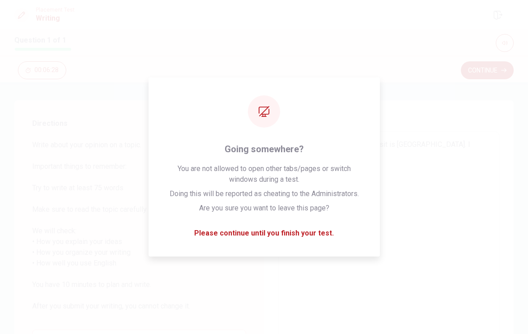
type textarea "Ok, The place I would like to visit is [GEOGRAPHIC_DATA]. I"
type textarea "x"
type textarea "Ok, The place I would like to visit is [GEOGRAPHIC_DATA]. I a"
type textarea "x"
type textarea "Ok, The place I would like to visit is [GEOGRAPHIC_DATA]. I am"
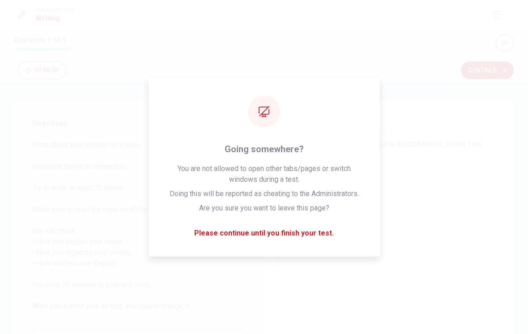
type textarea "x"
type textarea "Ok, The place I would like to visit is [GEOGRAPHIC_DATA]. I am"
type textarea "x"
type textarea "Ok, The place I would like to visit is [GEOGRAPHIC_DATA]. I am a"
type textarea "x"
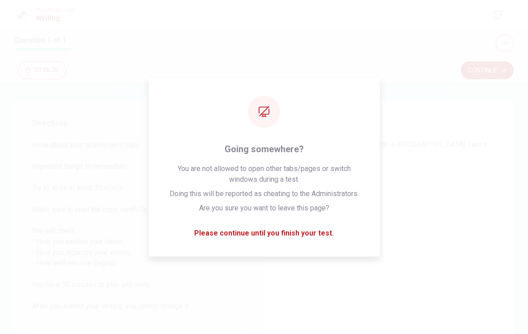
type textarea "Ok, The place I would like to visit is [GEOGRAPHIC_DATA]. I am ax"
type textarea "x"
type textarea "Ok, The place I would like to visit is [GEOGRAPHIC_DATA]. I am axc"
type textarea "x"
type textarea "Ok, The place I would like to visit is [GEOGRAPHIC_DATA]. I am axci"
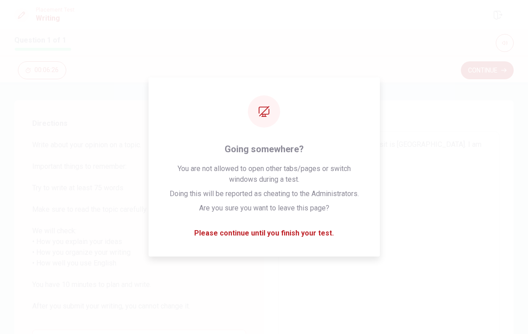
type textarea "x"
type textarea "Ok, The place I would like to visit is [GEOGRAPHIC_DATA]. I am axcit"
type textarea "x"
type textarea "Ok, The place I would like to visit is [GEOGRAPHIC_DATA]. I am axcite"
type textarea "x"
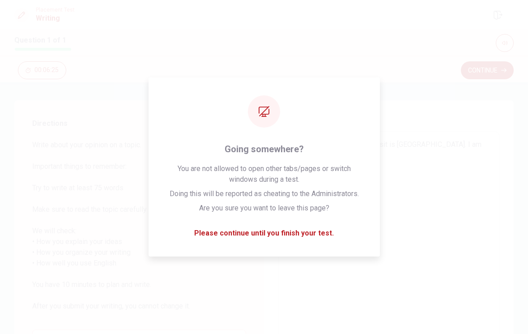
type textarea "Ok, The place I would like to visit is [GEOGRAPHIC_DATA]. I am axcited"
type textarea "x"
type textarea "Ok, The place I would like to visit is [GEOGRAPHIC_DATA]. I am axcited"
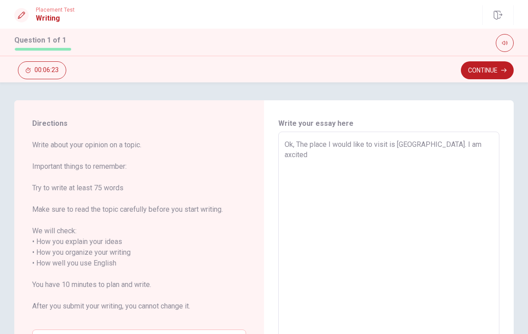
click at [443, 171] on textarea "Ok, The place I would like to visit is [GEOGRAPHIC_DATA]. I am axcited" at bounding box center [389, 263] width 209 height 249
click at [472, 144] on textarea "Ok, The place I would like to visit is [GEOGRAPHIC_DATA]. I am axcited" at bounding box center [389, 263] width 209 height 249
type textarea "x"
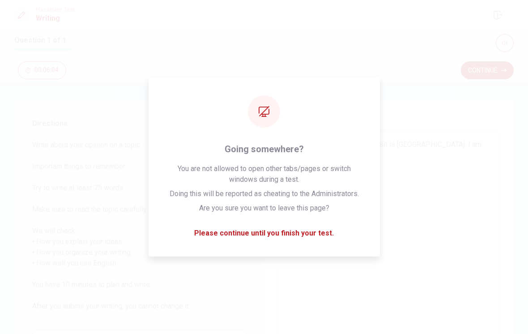
type textarea "Ok, The place I would like to visit is [GEOGRAPHIC_DATA]. I am axcited"
type textarea "x"
type textarea "Ok, The place I would like to visit is [GEOGRAPHIC_DATA]. I am axcited."
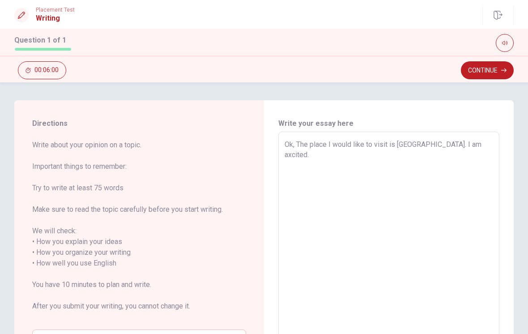
type textarea "x"
type textarea "Ok, The place I would like to visit is [GEOGRAPHIC_DATA]. I am axcited."
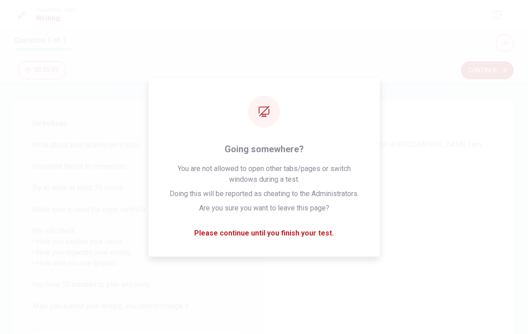
type textarea "x"
type textarea "Ok, The place I would like to visit is [GEOGRAPHIC_DATA]. I am axcited. I"
type textarea "x"
type textarea "Ok, The place I would like to visit is [GEOGRAPHIC_DATA]. I am axcited. I"
type textarea "x"
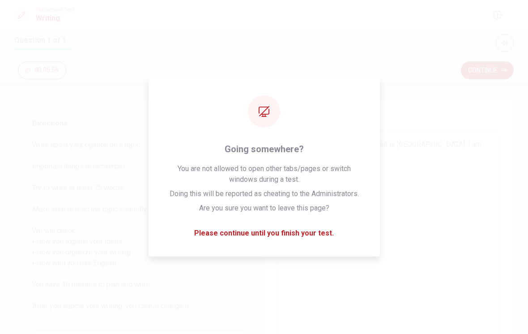
type textarea "Ok, The place I would like to visit is [GEOGRAPHIC_DATA]. I am axcited. I w"
type textarea "x"
type textarea "Ok, The place I would like to visit is [GEOGRAPHIC_DATA]. I am axcited. I wo"
type textarea "x"
type textarea "Ok, The place I would like to visit is [GEOGRAPHIC_DATA]. I am axcited. I wou"
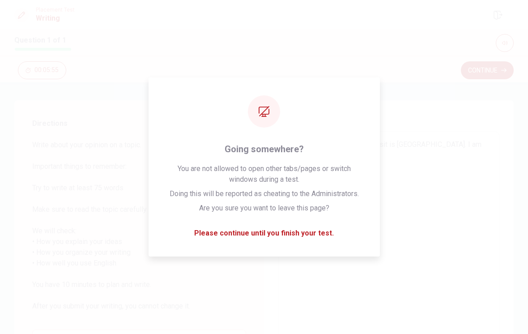
type textarea "x"
type textarea "Ok, The place I would like to visit is [GEOGRAPHIC_DATA]. I am axcited. I woul"
type textarea "x"
type textarea "Ok, The place I would like to visit is [GEOGRAPHIC_DATA]. I am axcited. I would"
type textarea "x"
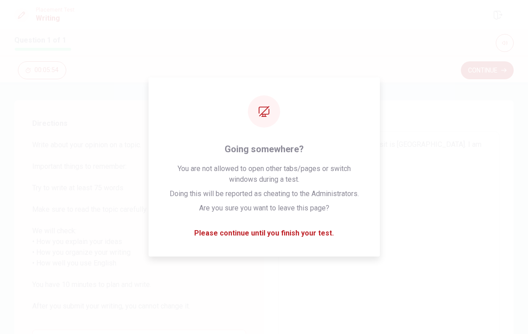
type textarea "Ok, The place I would like to visit is [GEOGRAPHIC_DATA]. I am axcited. I would"
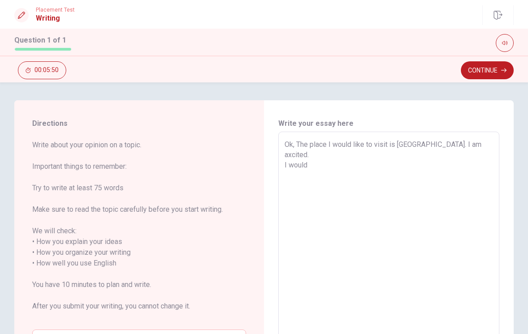
type textarea "x"
type textarea "Ok, The place I would like to visit is [GEOGRAPHIC_DATA]. I am axcited. I would…"
type textarea "x"
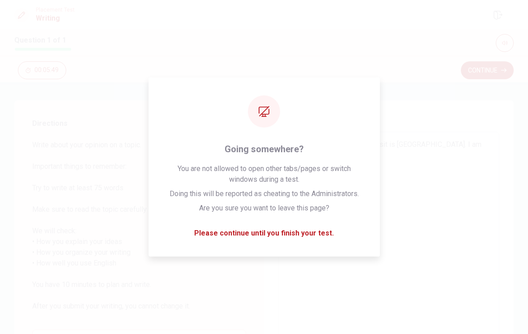
type textarea "Ok, The place I would like to visit is [GEOGRAPHIC_DATA]. I am axcited. I would…"
type textarea "x"
type textarea "Ok, The place I would like to visit is [GEOGRAPHIC_DATA]. I am axcited. I would…"
type textarea "x"
type textarea "Ok, The place I would like to visit is [GEOGRAPHIC_DATA]. I am axcited. I would…"
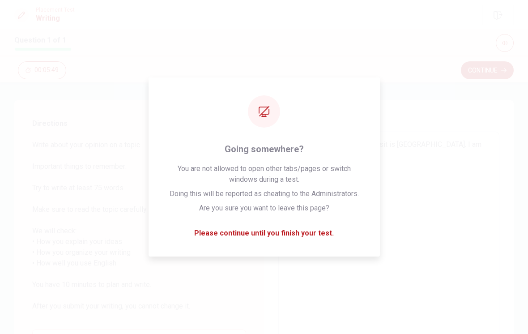
type textarea "x"
type textarea "Ok, The place I would like to visit is [GEOGRAPHIC_DATA]. I am axcited. I would…"
type textarea "x"
type textarea "Ok, The place I would like to visit is [GEOGRAPHIC_DATA]. I am axcited. I would…"
type textarea "x"
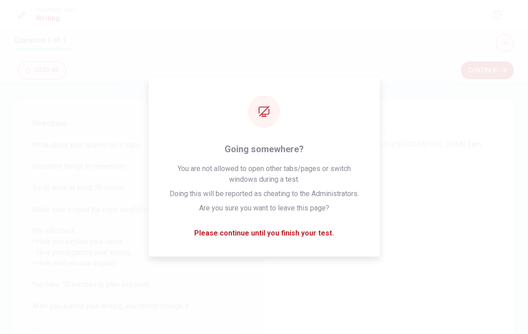
type textarea "Ok, The place I would like to visit is [GEOGRAPHIC_DATA]. I am axcited. I would…"
type textarea "x"
type textarea "Ok, The place I would like to visit is [GEOGRAPHIC_DATA]. I am axcited. I would…"
type textarea "x"
type textarea "Ok, The place I would like to visit is [GEOGRAPHIC_DATA]. I am axcited. I would…"
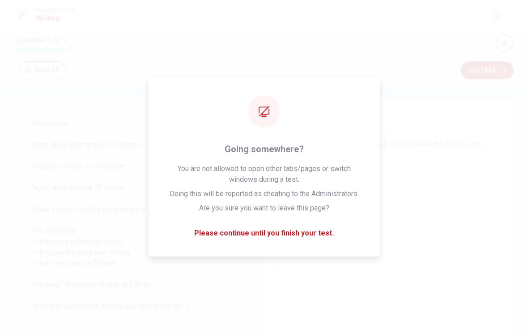
type textarea "x"
type textarea "Ok, The place I would like to visit is [GEOGRAPHIC_DATA]. I am axcited. I would…"
type textarea "x"
type textarea "Ok, The place I would like to visit is [GEOGRAPHIC_DATA]. I am axcited. I would…"
type textarea "x"
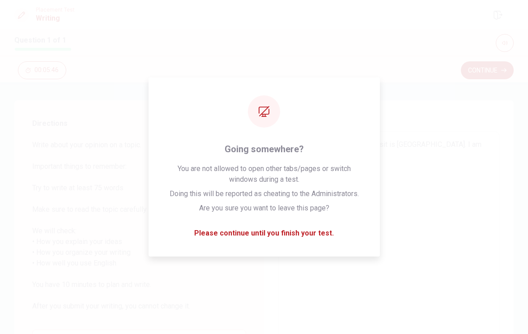
type textarea "Ok, The place I would like to visit is [GEOGRAPHIC_DATA]. I am axcited. I would…"
type textarea "x"
type textarea "Ok, The place I would like to visit is [GEOGRAPHIC_DATA]. I am axcited. I would…"
type textarea "x"
type textarea "Ok, The place I would like to visit is [GEOGRAPHIC_DATA]. I am axcited. I would…"
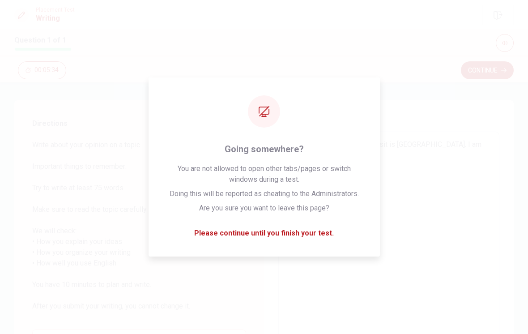
type textarea "x"
type textarea "Ok, The place I would like to visit is [GEOGRAPHIC_DATA]. I am axcited. I would…"
type textarea "x"
type textarea "Ok, The place I would like to visit is [GEOGRAPHIC_DATA]. I am axcited. I would…"
type textarea "x"
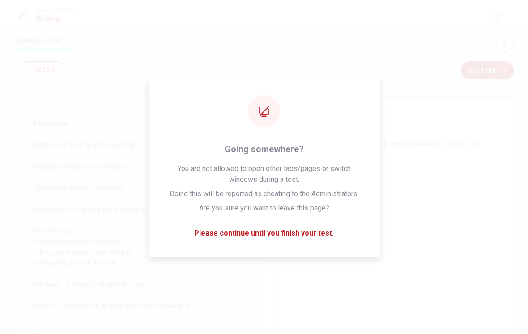
type textarea "Ok, The place I would like to visit is [GEOGRAPHIC_DATA]. I am axcited. I would…"
type textarea "x"
type textarea "Ok, The place I would like to visit is [GEOGRAPHIC_DATA]. I am axcited. I would…"
type textarea "x"
type textarea "Ok, The place I would like to visit is [GEOGRAPHIC_DATA]. I am axcited. I would…"
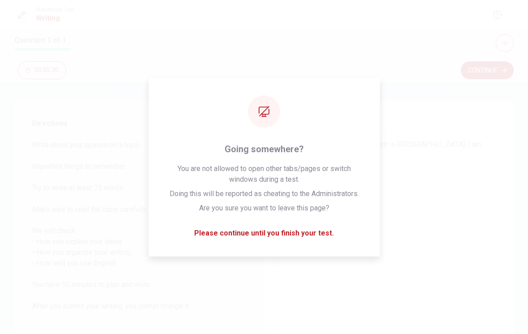
type textarea "x"
type textarea "Ok, The place I would like to visit is [GEOGRAPHIC_DATA]. I am axcited. I would…"
type textarea "x"
type textarea "Ok, The place I would like to visit is [GEOGRAPHIC_DATA]. I am axcited. I would…"
type textarea "x"
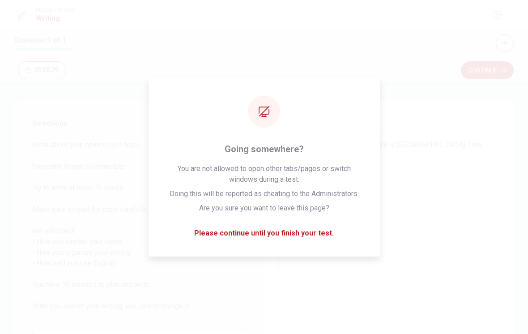
type textarea "Ok, The place I would like to visit is [GEOGRAPHIC_DATA]. I am axcited. I would…"
type textarea "x"
type textarea "Ok, The place I would like to visit is [GEOGRAPHIC_DATA]. I am axcited. I would…"
type textarea "x"
type textarea "Ok, The place I would like to visit is [GEOGRAPHIC_DATA]. I am axcited. I would…"
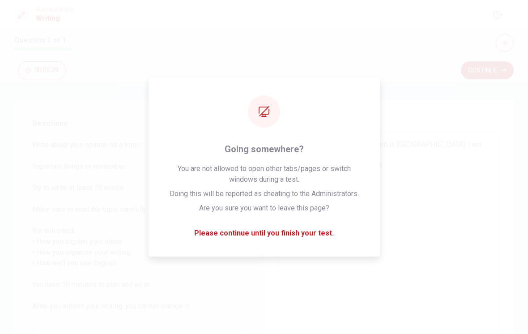
type textarea "x"
type textarea "Ok, The place I would like to visit is [GEOGRAPHIC_DATA]. I am axcited. I would…"
type textarea "x"
type textarea "Ok, The place I would like to visit is [GEOGRAPHIC_DATA]. I am axcited. I would…"
type textarea "x"
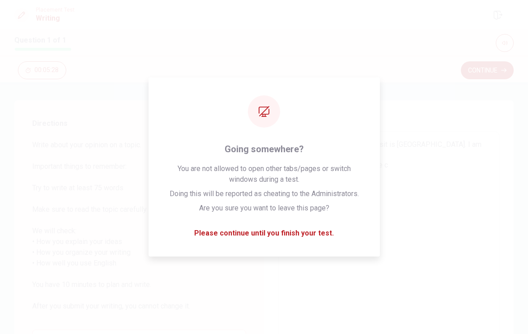
type textarea "Ok, The place I would like to visit is [GEOGRAPHIC_DATA]. I am axcited. I would…"
type textarea "x"
type textarea "Ok, The place I would like to visit is [GEOGRAPHIC_DATA]. I am axcited. I would…"
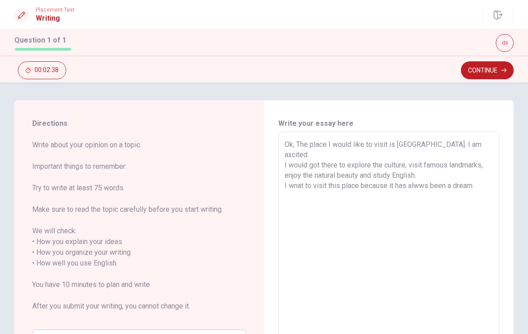
click at [480, 309] on textarea "Ok, The place I would like to visit is [GEOGRAPHIC_DATA]. I am axcited. I would…" at bounding box center [389, 263] width 209 height 249
click at [492, 156] on textarea "Ok, The place I would like to visit is [GEOGRAPHIC_DATA]. I am axcited. I would…" at bounding box center [389, 263] width 209 height 249
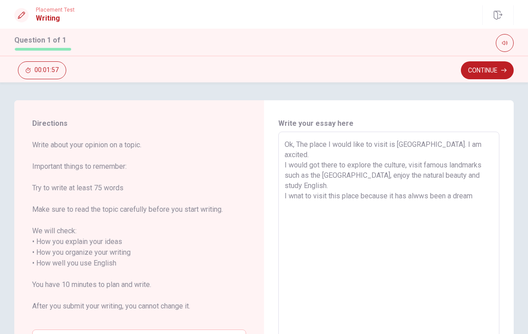
click at [484, 184] on textarea "Ok, The place I would like to visit is [GEOGRAPHIC_DATA]. I am axcited. I would…" at bounding box center [389, 263] width 209 height 249
click at [298, 185] on textarea "Ok, The place I would like to visit is [GEOGRAPHIC_DATA]. I am axcited. I would…" at bounding box center [389, 263] width 209 height 249
click at [298, 184] on textarea "Ok, The place I would like to visit is [GEOGRAPHIC_DATA]. I am axcited. I would…" at bounding box center [389, 263] width 209 height 249
click at [420, 184] on textarea "Ok, The place I would like to visit is [GEOGRAPHIC_DATA]. I am axcited. I would…" at bounding box center [389, 263] width 209 height 249
click at [478, 185] on textarea "Ok, The place I would like to visit is [GEOGRAPHIC_DATA]. I am axcited. I would…" at bounding box center [389, 263] width 209 height 249
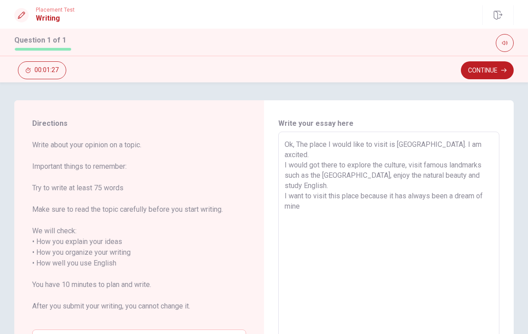
click at [454, 226] on textarea "Ok, The place I would like to visit is [GEOGRAPHIC_DATA]. I am axcited. I would…" at bounding box center [389, 263] width 209 height 249
